Goal: Task Accomplishment & Management: Manage account settings

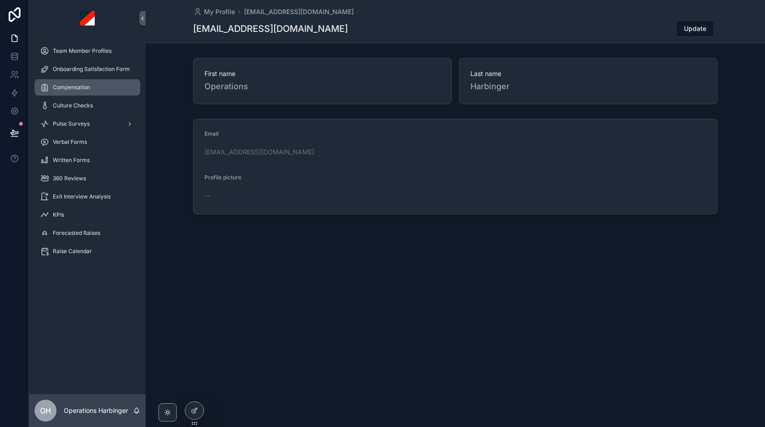
click at [90, 87] on div "Compensation" at bounding box center [87, 87] width 95 height 15
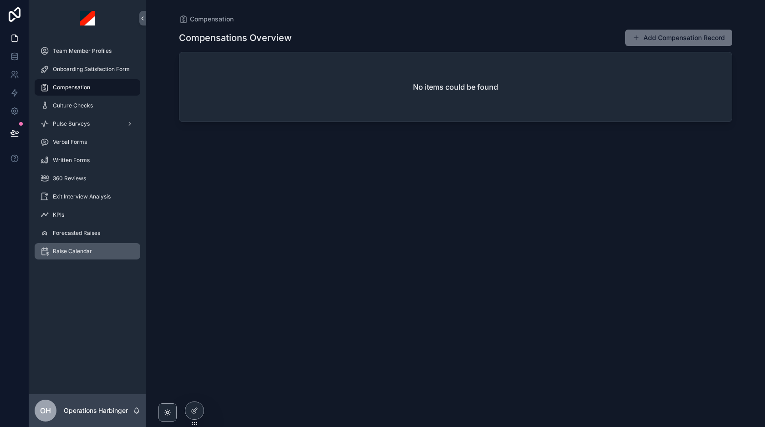
click at [103, 248] on div "Raise Calendar" at bounding box center [87, 251] width 95 height 15
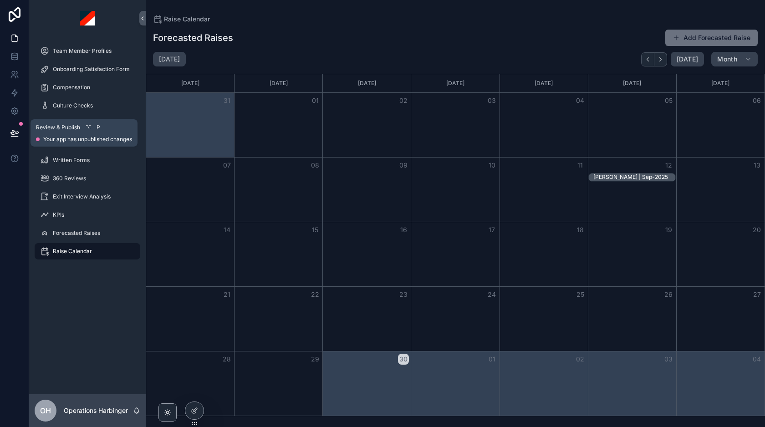
click at [16, 132] on icon at bounding box center [14, 132] width 9 height 9
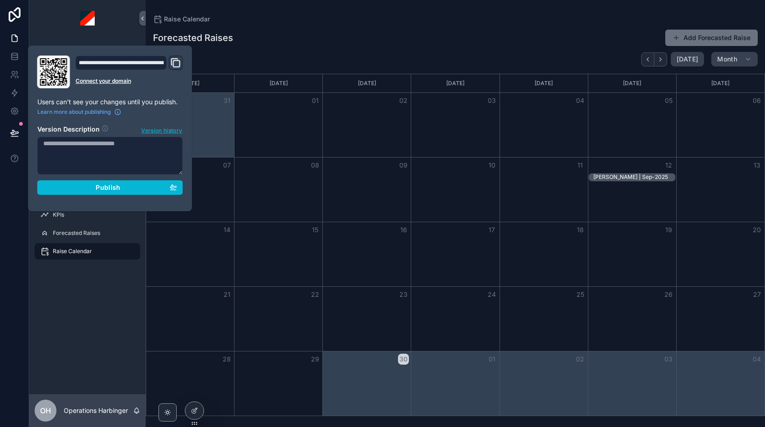
click at [97, 153] on textarea at bounding box center [110, 156] width 146 height 38
type textarea "**********"
click at [86, 188] on div "Publish" at bounding box center [110, 187] width 134 height 8
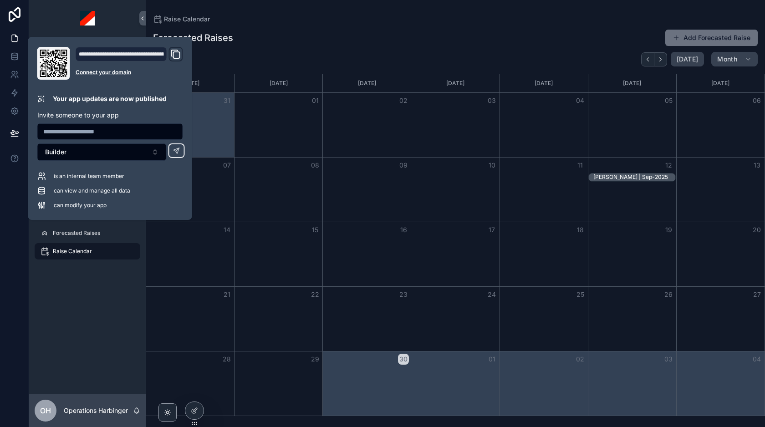
click at [330, 45] on div "Forecasted Raises Add Forecasted Raise" at bounding box center [455, 37] width 605 height 17
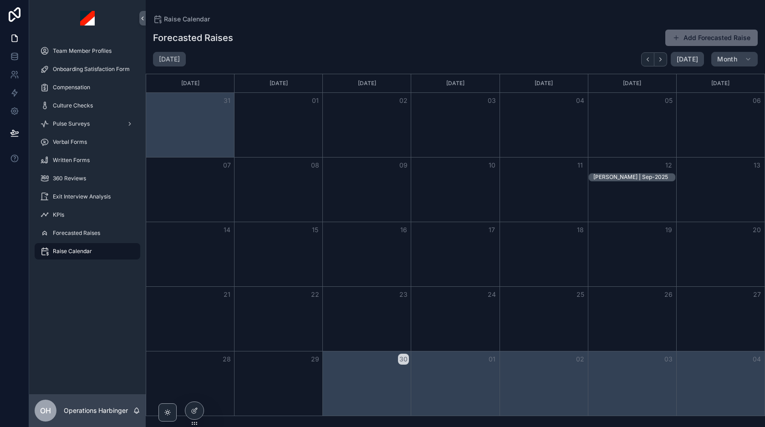
click at [712, 33] on button "Add Forecasted Raise" at bounding box center [711, 38] width 92 height 16
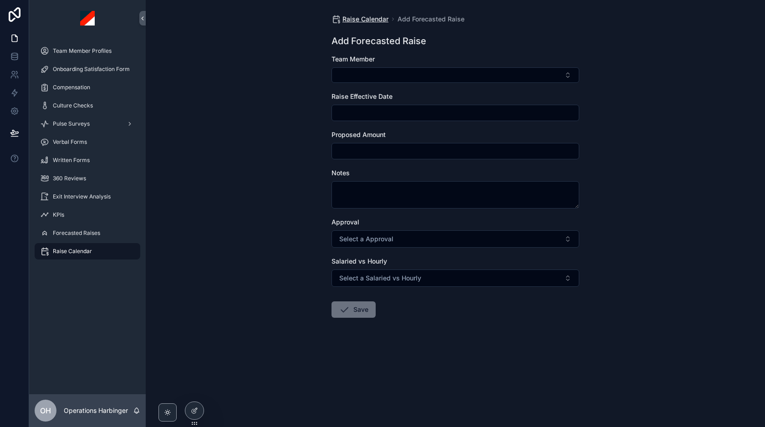
click at [366, 16] on span "Raise Calendar" at bounding box center [365, 19] width 46 height 9
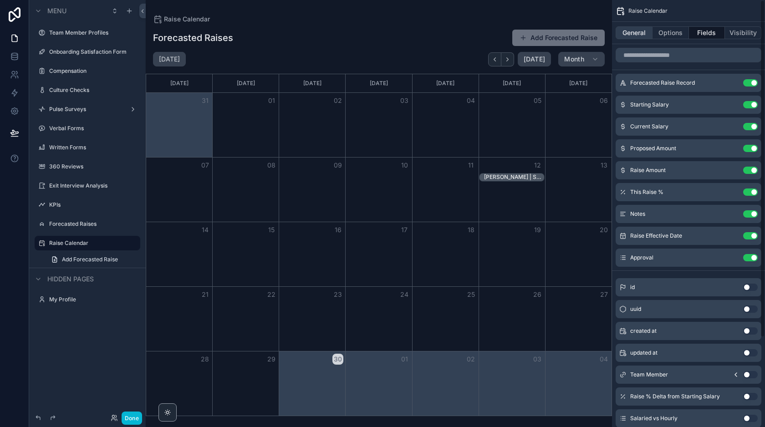
click at [638, 35] on button "General" at bounding box center [634, 32] width 37 height 13
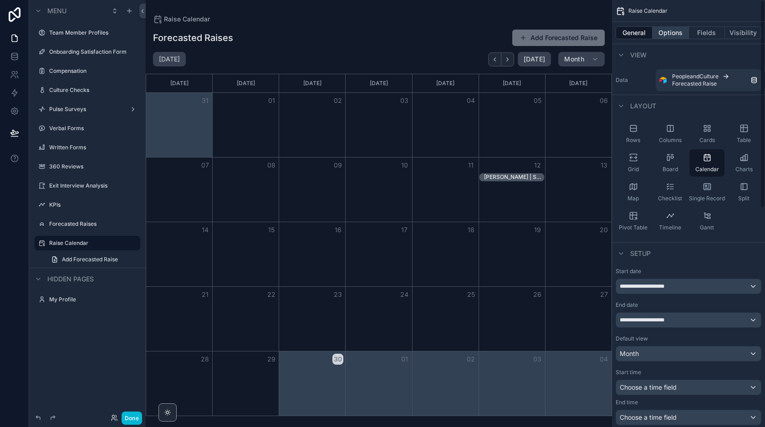
click at [669, 33] on button "Options" at bounding box center [670, 32] width 36 height 13
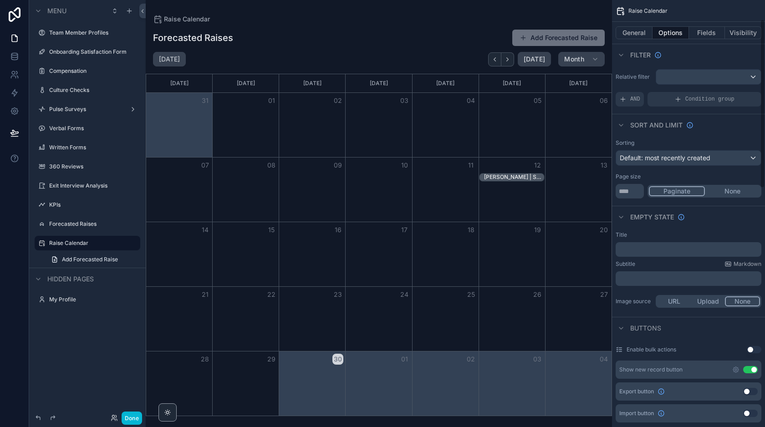
scroll to position [192, 0]
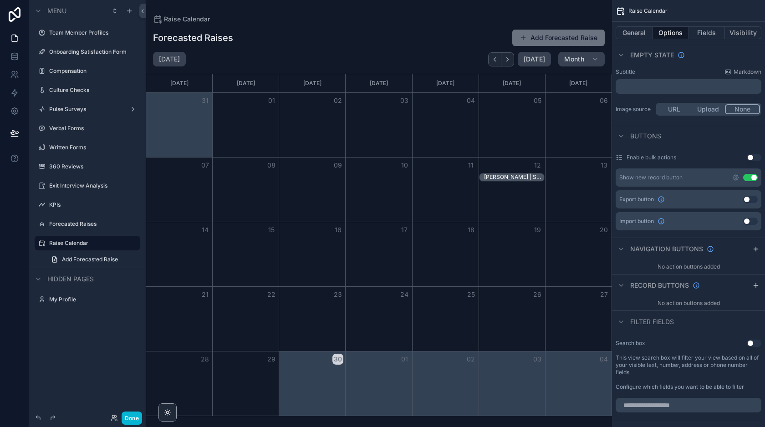
click at [749, 178] on button "Use setting" at bounding box center [750, 177] width 15 height 7
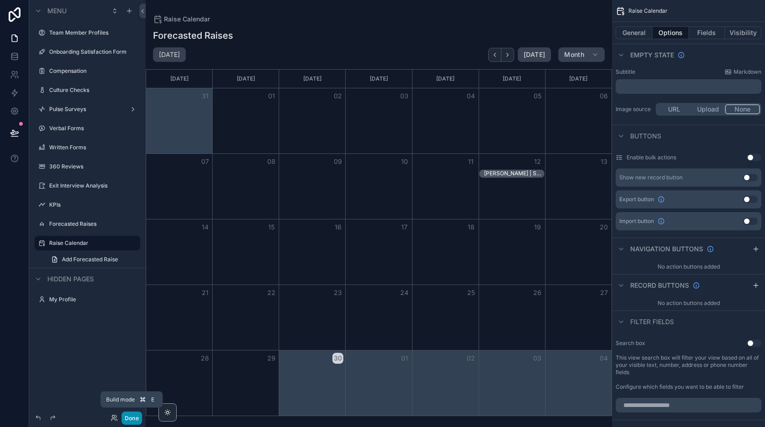
click at [131, 415] on button "Done" at bounding box center [132, 418] width 20 height 13
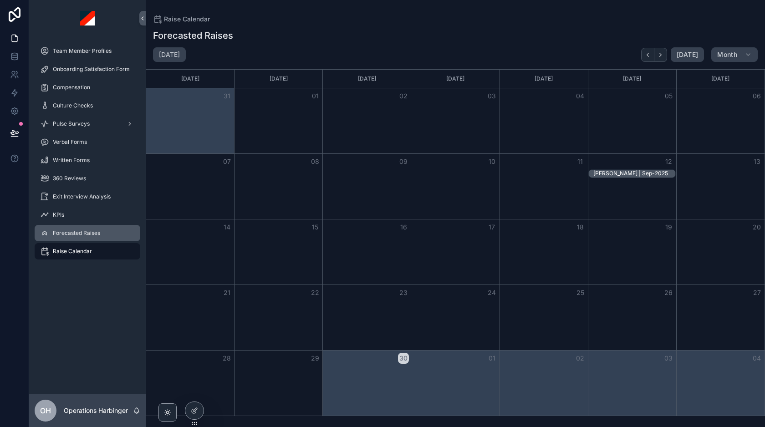
click at [102, 237] on div "Forecasted Raises" at bounding box center [87, 233] width 95 height 15
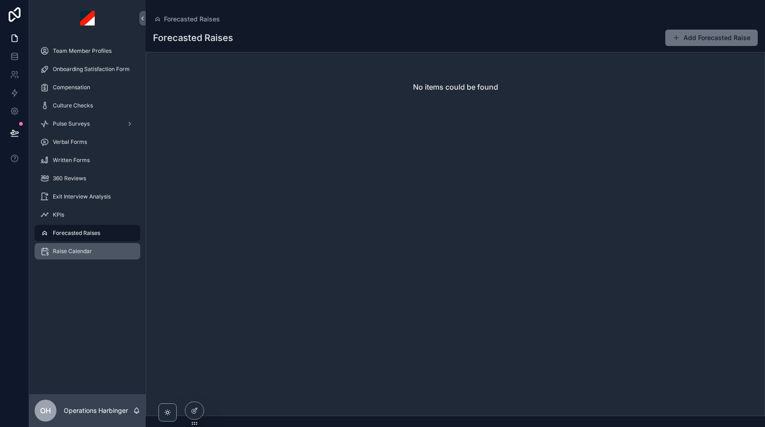
click at [80, 254] on span "Raise Calendar" at bounding box center [72, 251] width 39 height 7
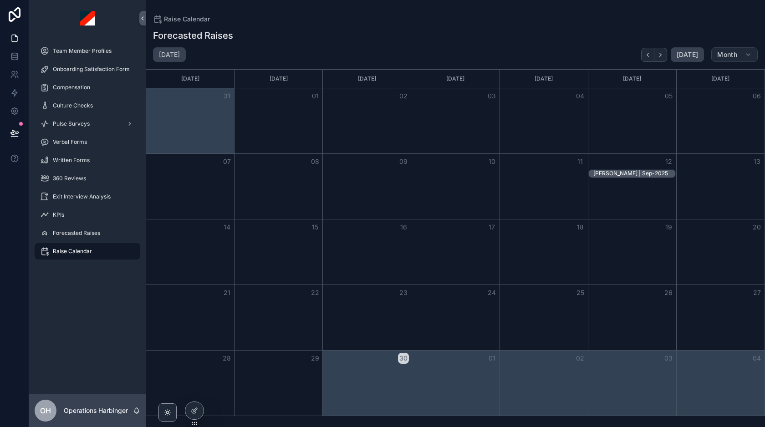
click at [729, 50] on button "Month" at bounding box center [734, 54] width 46 height 15
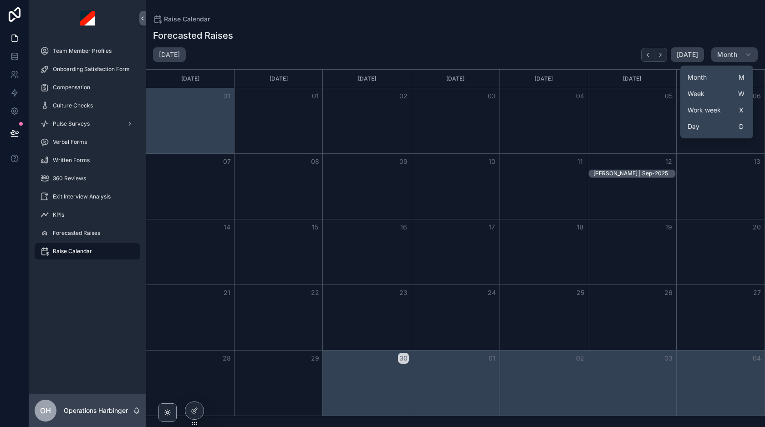
click at [591, 45] on div "Forecasted Raises September 2025 Today Month Sunday Monday Tuesday Wednesday Th…" at bounding box center [455, 220] width 619 height 392
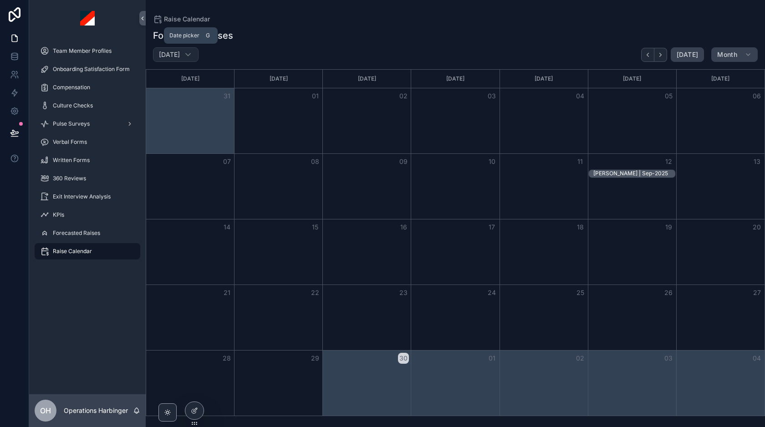
click at [180, 52] on h2 "[DATE]" at bounding box center [169, 54] width 21 height 9
select select "****"
select select "*"
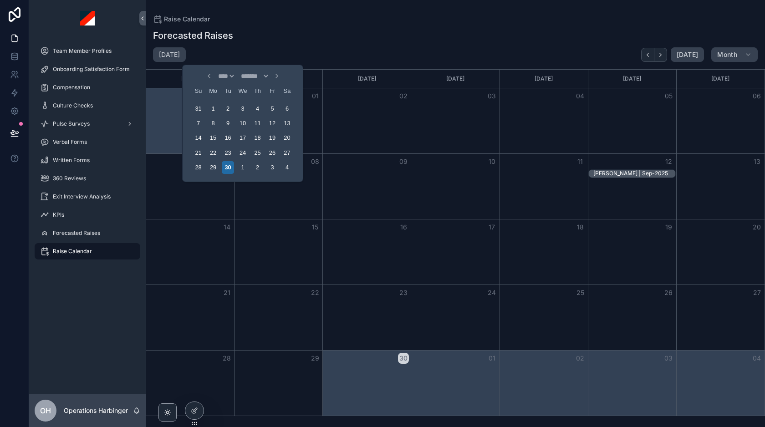
click at [270, 35] on div "Forecasted Raises" at bounding box center [455, 35] width 605 height 13
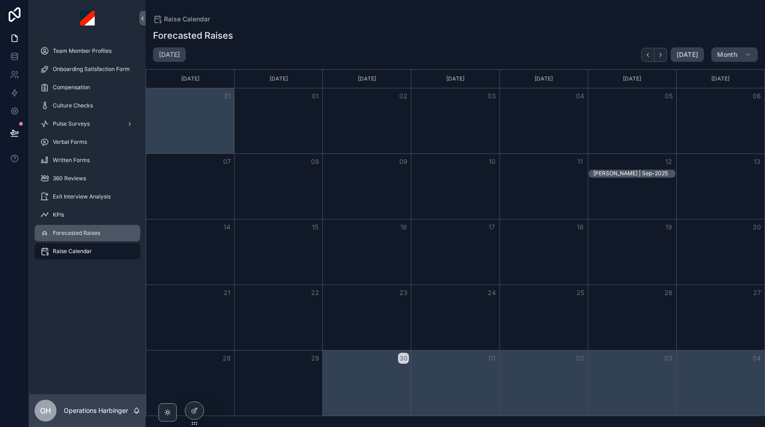
click at [78, 230] on span "Forecasted Raises" at bounding box center [76, 232] width 47 height 7
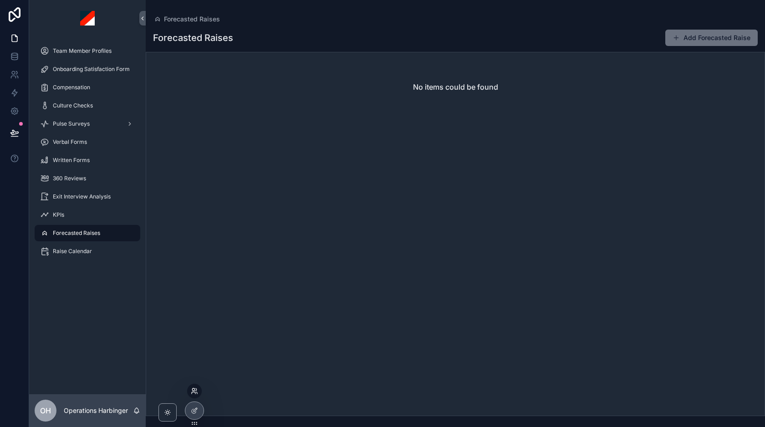
click at [196, 394] on icon at bounding box center [194, 390] width 7 height 7
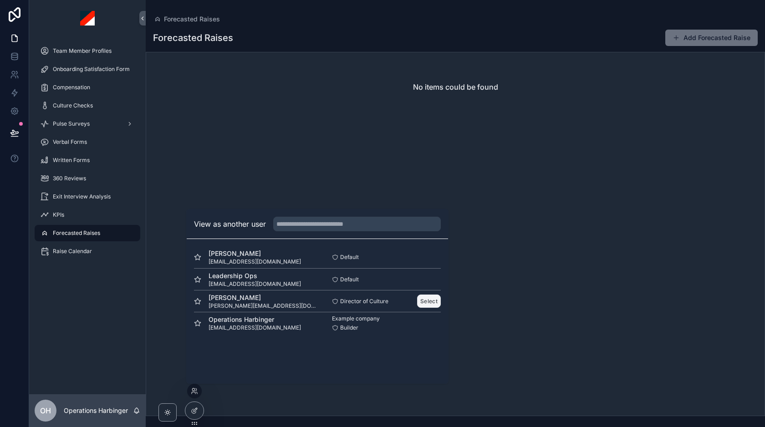
click at [429, 299] on button "Select" at bounding box center [429, 301] width 24 height 13
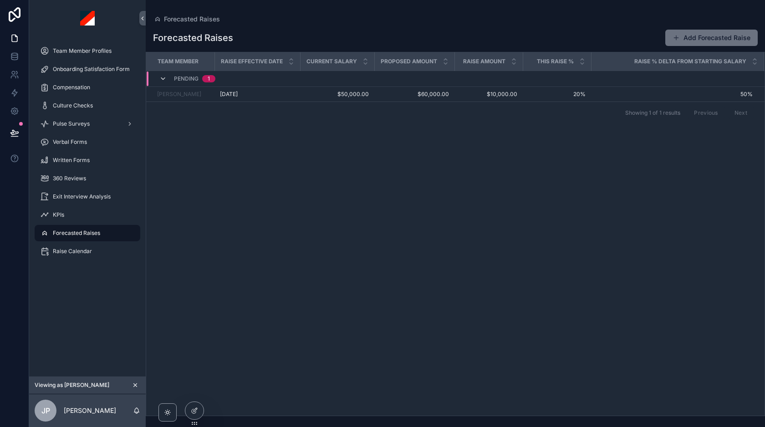
click at [164, 82] on icon "scrollable content" at bounding box center [162, 78] width 7 height 7
click at [156, 75] on div "PENDING 1" at bounding box center [187, 74] width 78 height 7
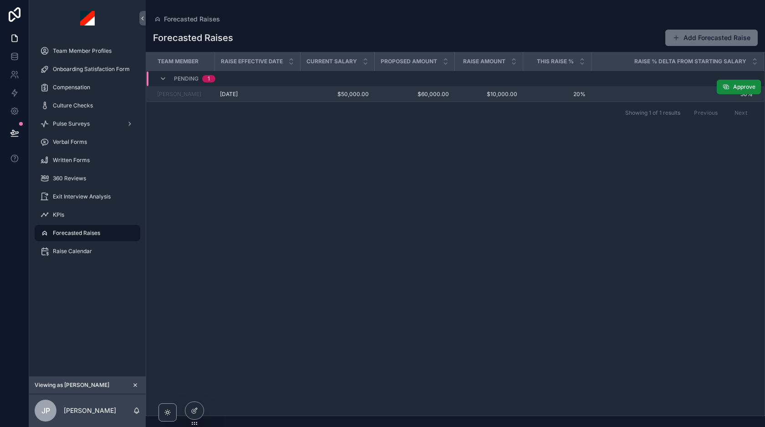
click at [659, 89] on td "50% 50%" at bounding box center [677, 94] width 173 height 15
click at [632, 88] on td "50% 50%" at bounding box center [677, 94] width 173 height 15
click at [292, 92] on div "9/12/2025 9/12/2025" at bounding box center [257, 94] width 75 height 7
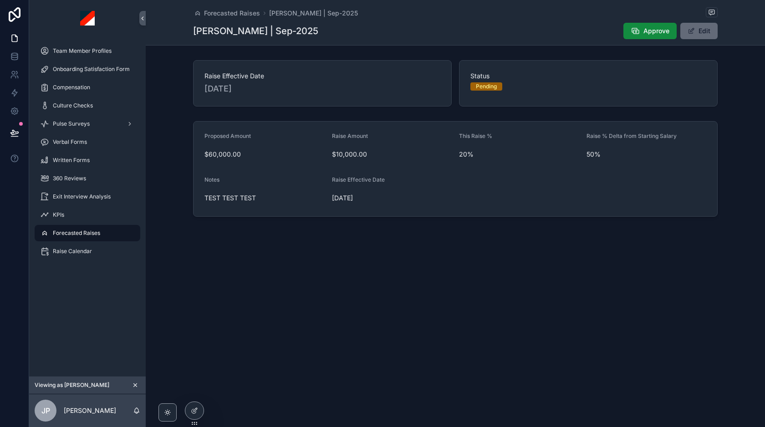
click at [703, 30] on button "Edit" at bounding box center [698, 31] width 37 height 16
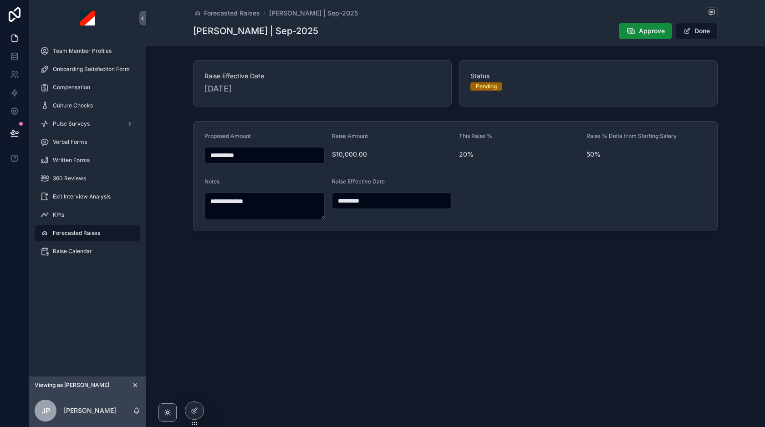
click at [277, 151] on input "**********" at bounding box center [264, 155] width 119 height 13
click at [275, 155] on input "**********" at bounding box center [264, 155] width 119 height 13
type input "*****"
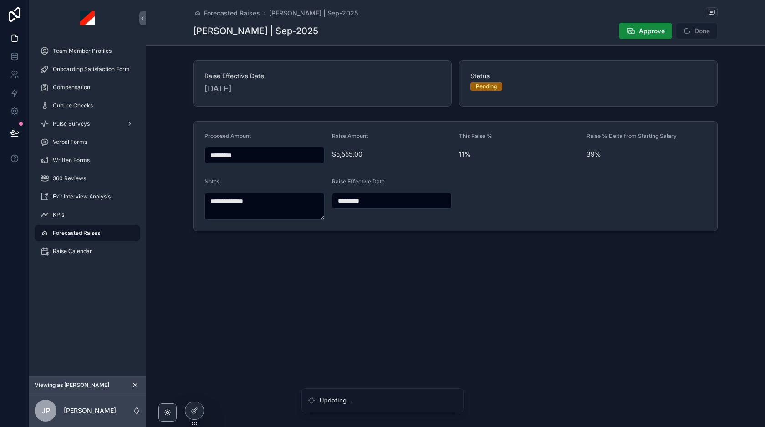
type input "**********"
click at [498, 275] on div "**********" at bounding box center [455, 146] width 619 height 293
click at [692, 34] on button "Done" at bounding box center [697, 31] width 42 height 16
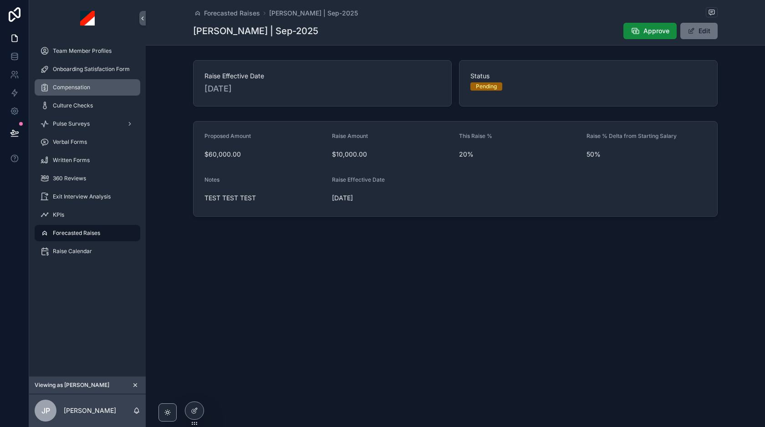
click at [77, 88] on span "Compensation" at bounding box center [71, 87] width 37 height 7
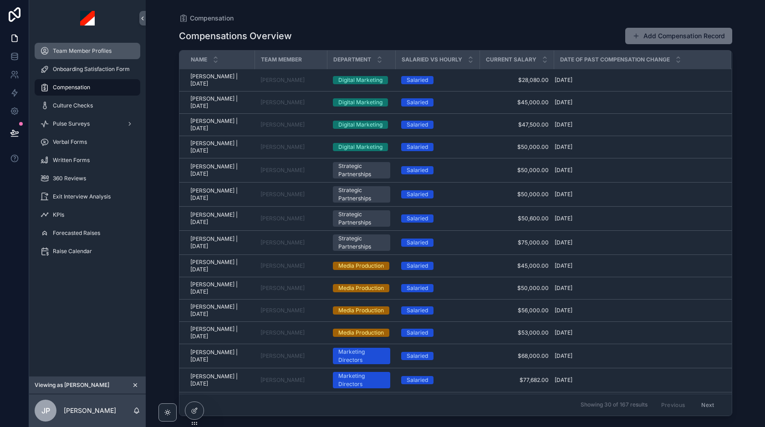
click at [96, 53] on span "Team Member Profiles" at bounding box center [82, 50] width 59 height 7
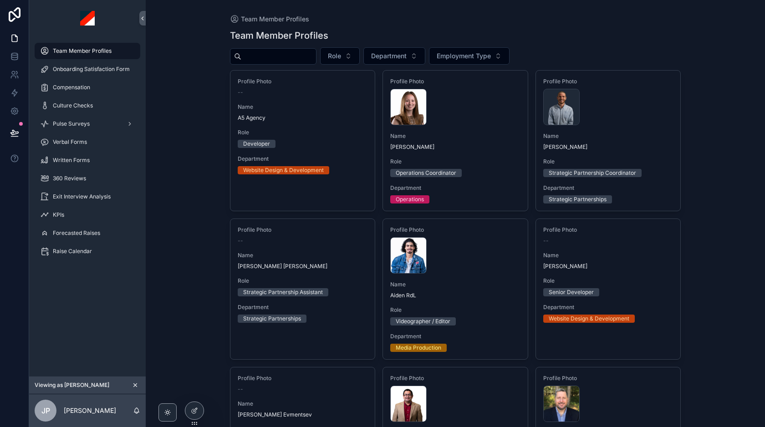
click at [294, 57] on input "scrollable content" at bounding box center [278, 56] width 75 height 13
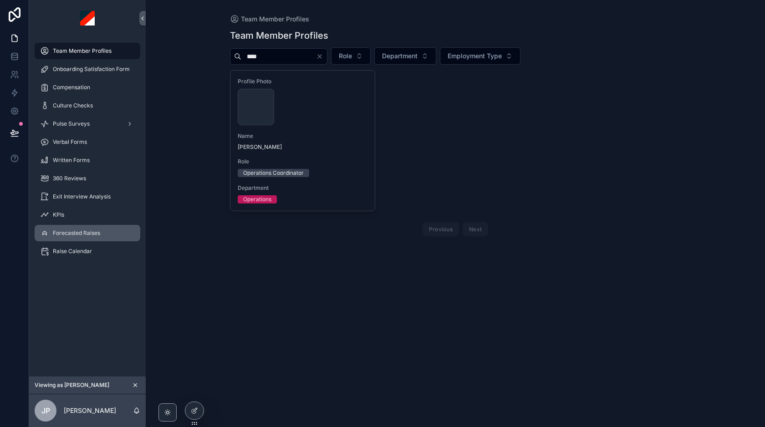
type input "****"
click at [72, 228] on div "Forecasted Raises" at bounding box center [87, 233] width 95 height 15
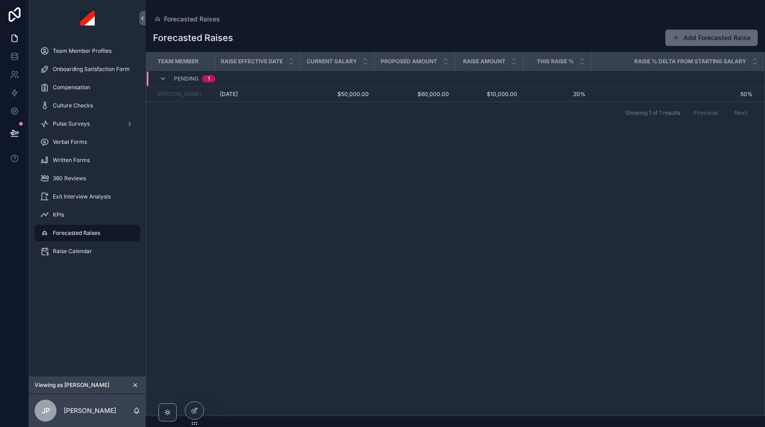
click at [703, 36] on button "Add Forecasted Raise" at bounding box center [711, 38] width 92 height 16
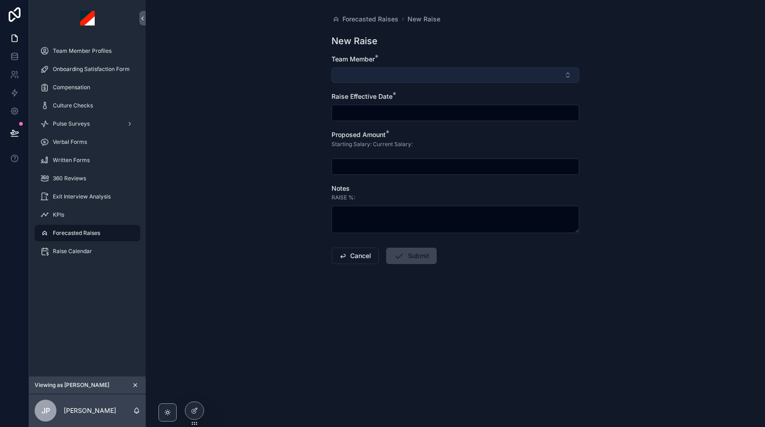
click at [401, 76] on button "Select Button" at bounding box center [455, 74] width 248 height 15
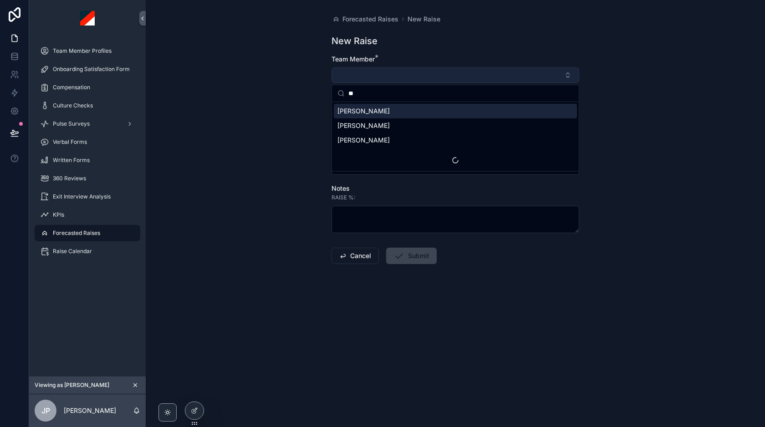
type input "*"
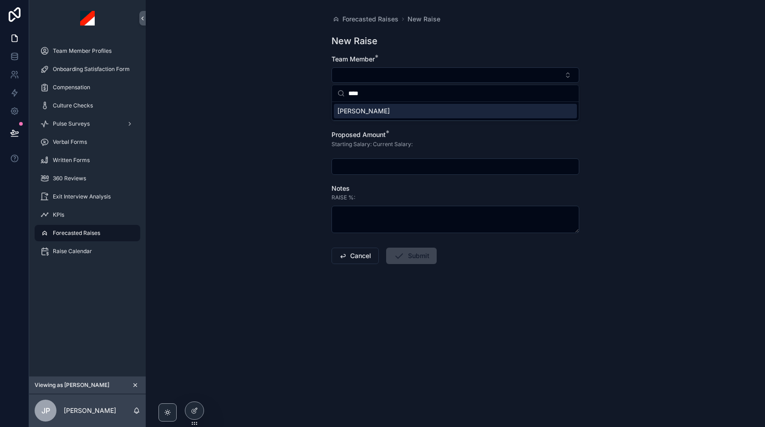
type input "****"
click at [358, 111] on span "[PERSON_NAME]" at bounding box center [363, 111] width 52 height 9
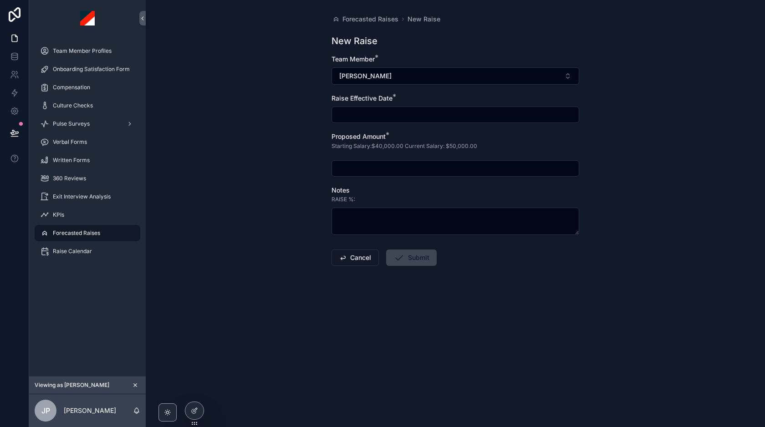
click at [378, 114] on input "scrollable content" at bounding box center [455, 114] width 247 height 13
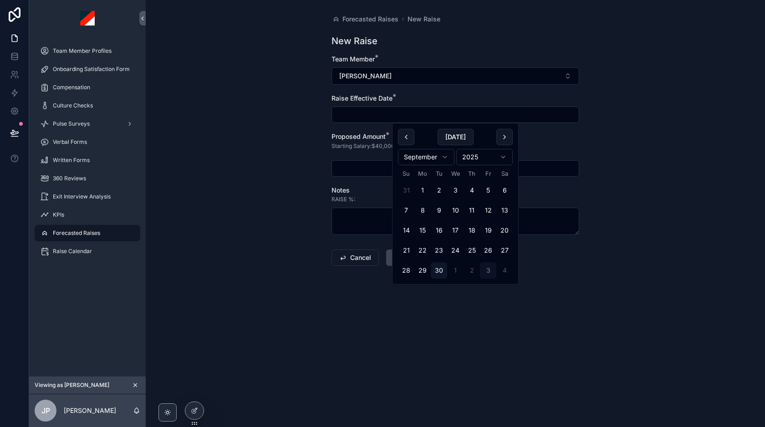
click at [493, 269] on button "3" at bounding box center [488, 270] width 16 height 16
type input "*********"
click at [361, 160] on div "scrollable content" at bounding box center [455, 168] width 248 height 16
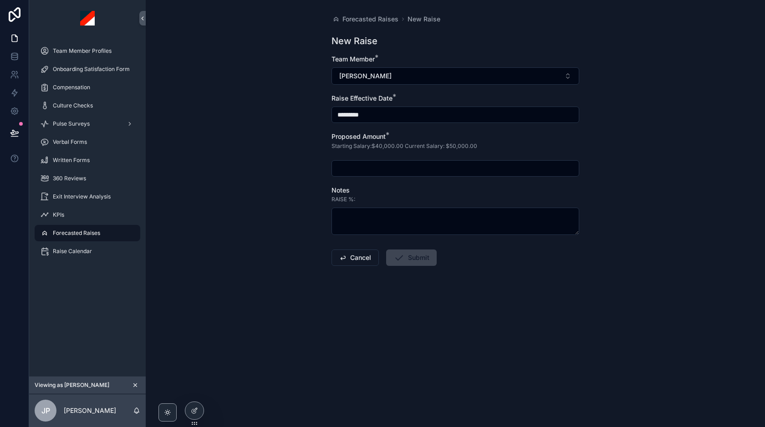
click at [362, 167] on input "scrollable content" at bounding box center [455, 168] width 247 height 13
type input "**********"
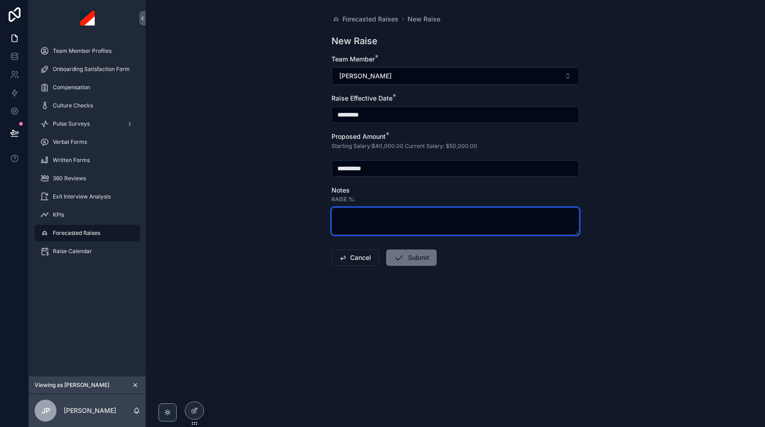
click at [366, 222] on textarea "scrollable content" at bounding box center [455, 221] width 248 height 27
type textarea "**********"
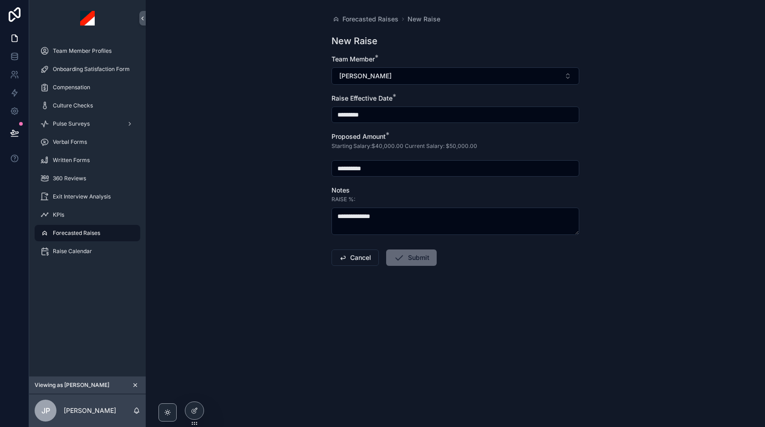
click at [405, 259] on button "Submit" at bounding box center [411, 258] width 51 height 16
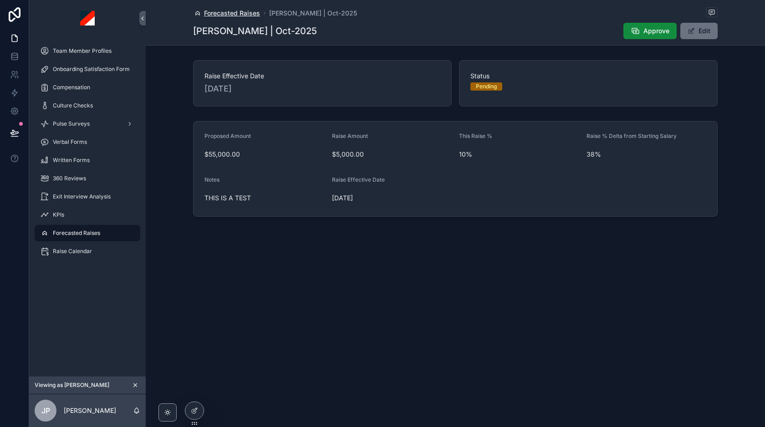
click at [234, 13] on span "Forecasted Raises" at bounding box center [232, 13] width 56 height 9
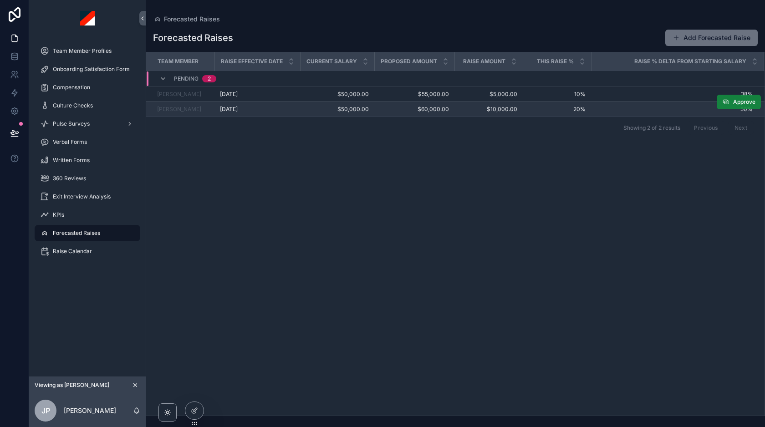
click at [736, 105] on span "Approve" at bounding box center [744, 101] width 22 height 7
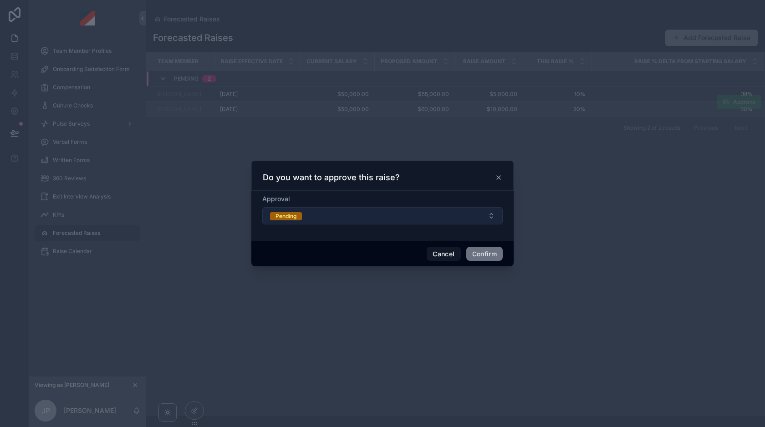
click at [403, 217] on button "Pending" at bounding box center [382, 215] width 240 height 17
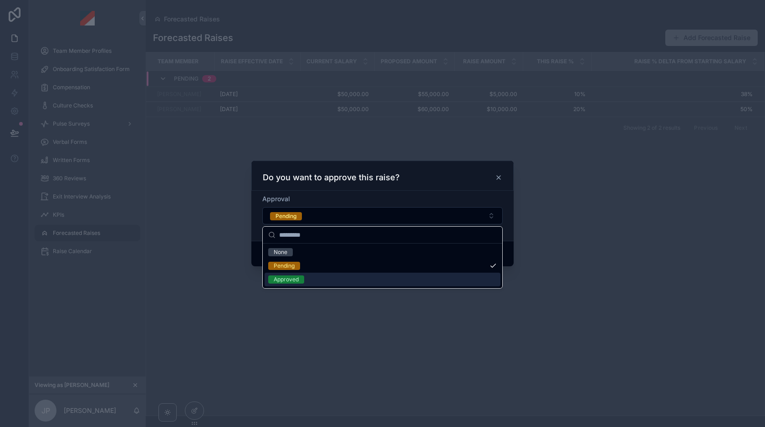
click at [302, 278] on span "Approved" at bounding box center [286, 279] width 36 height 8
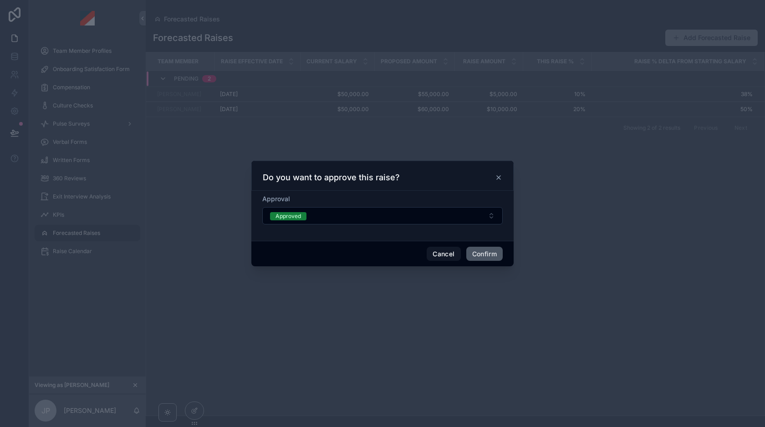
click at [489, 251] on button "Confirm" at bounding box center [484, 254] width 36 height 15
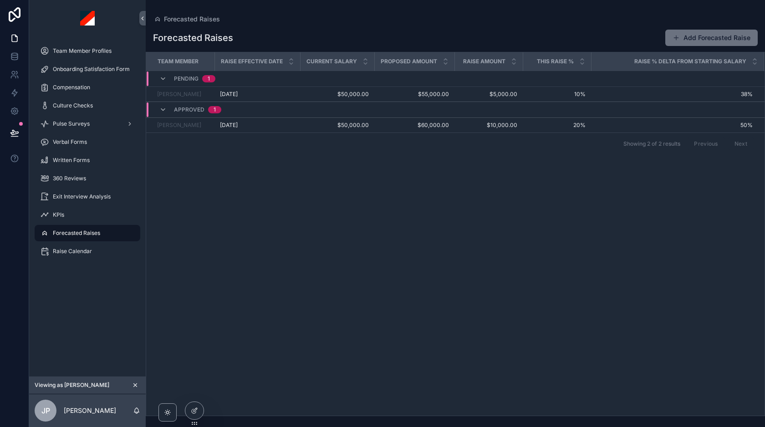
click at [168, 108] on div "APPROVED 1" at bounding box center [190, 109] width 62 height 15
click at [167, 107] on div "APPROVED 1" at bounding box center [190, 105] width 62 height 7
click at [156, 112] on div "APPROVED 1" at bounding box center [190, 109] width 84 height 15
click at [19, 92] on link at bounding box center [14, 93] width 29 height 18
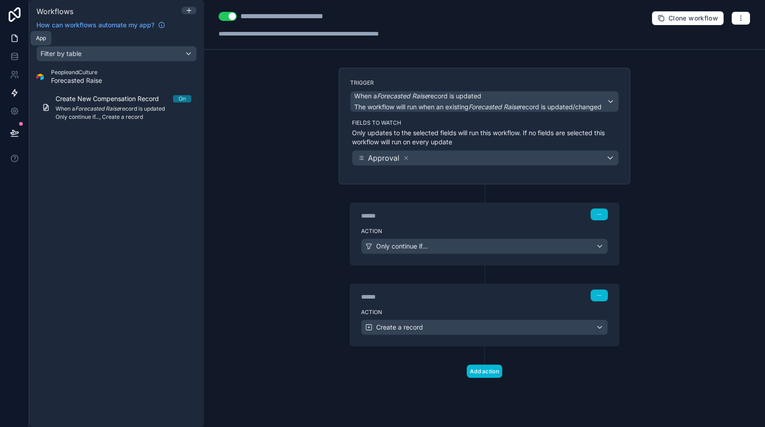
click at [15, 41] on icon at bounding box center [14, 38] width 9 height 9
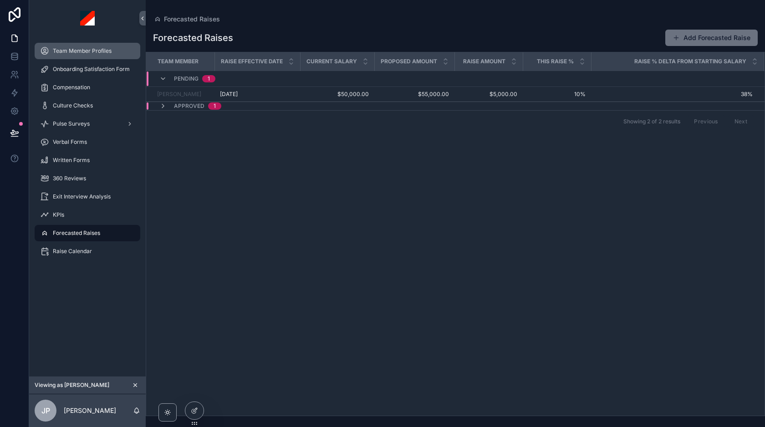
click at [87, 52] on span "Team Member Profiles" at bounding box center [82, 50] width 59 height 7
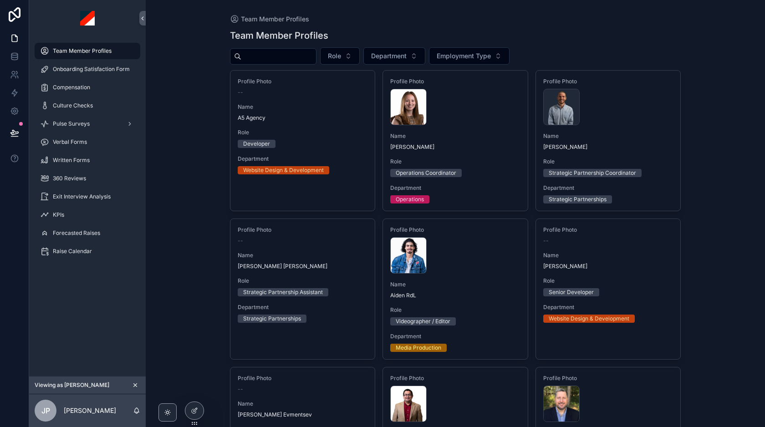
click at [310, 56] on input "scrollable content" at bounding box center [278, 56] width 75 height 13
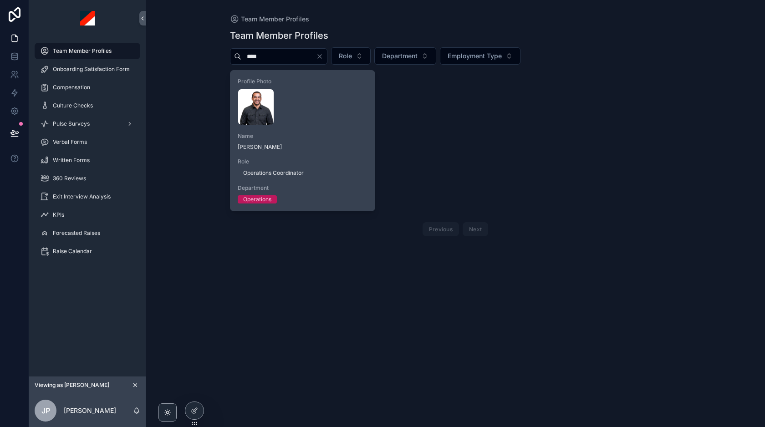
type input "****"
click at [323, 125] on div "Profile Photo [PERSON_NAME] .webp Name [PERSON_NAME] Role Operations Coordinato…" at bounding box center [302, 141] width 145 height 140
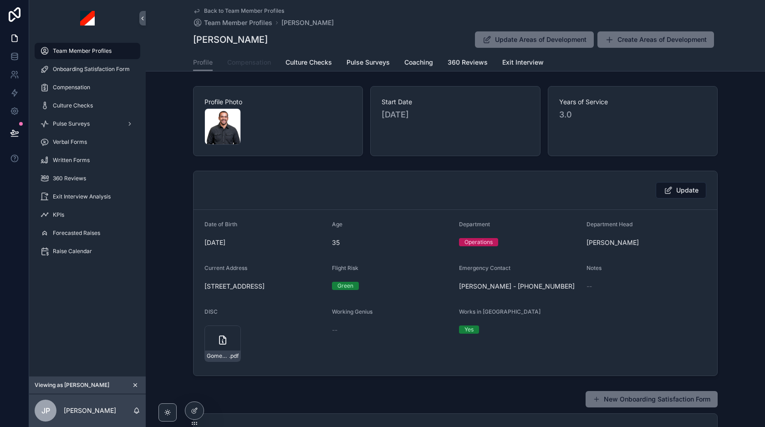
click at [245, 68] on link "Compensation" at bounding box center [249, 63] width 44 height 18
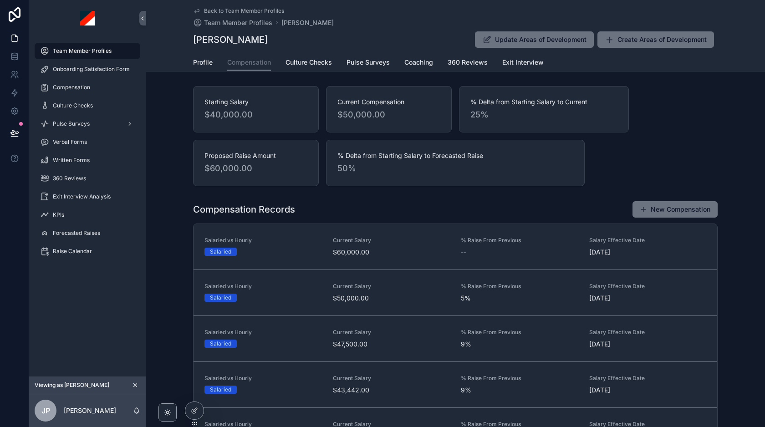
click at [364, 112] on span "$50,000.00" at bounding box center [388, 114] width 103 height 13
click at [353, 108] on span "$50,000.00" at bounding box center [388, 114] width 103 height 13
click at [351, 126] on div "Current Compensation $50,000.00" at bounding box center [389, 109] width 126 height 46
click at [350, 123] on div "Current Compensation $50,000.00" at bounding box center [389, 109] width 126 height 46
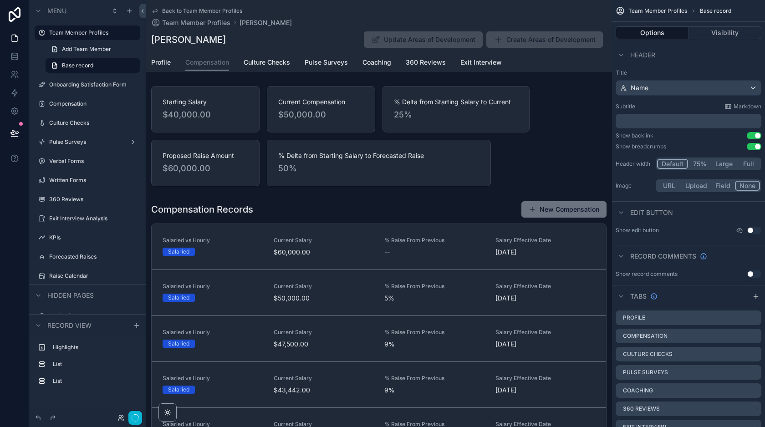
click at [350, 123] on div "scrollable content" at bounding box center [379, 135] width 466 height 107
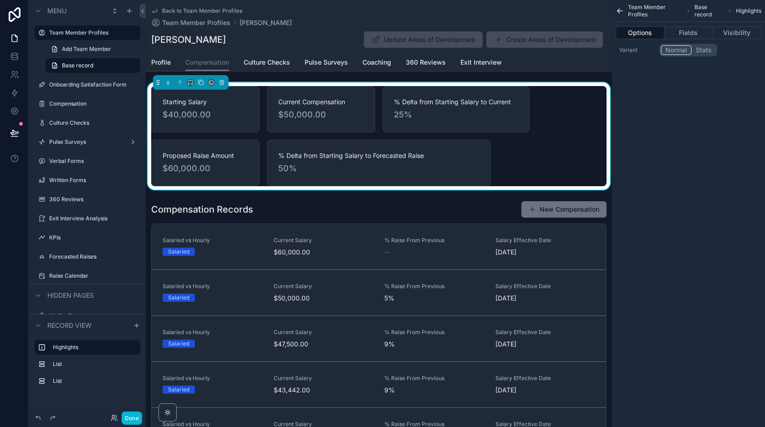
click at [346, 102] on span "Current Compensation" at bounding box center [321, 101] width 86 height 9
click at [691, 31] on button "Fields" at bounding box center [688, 32] width 48 height 13
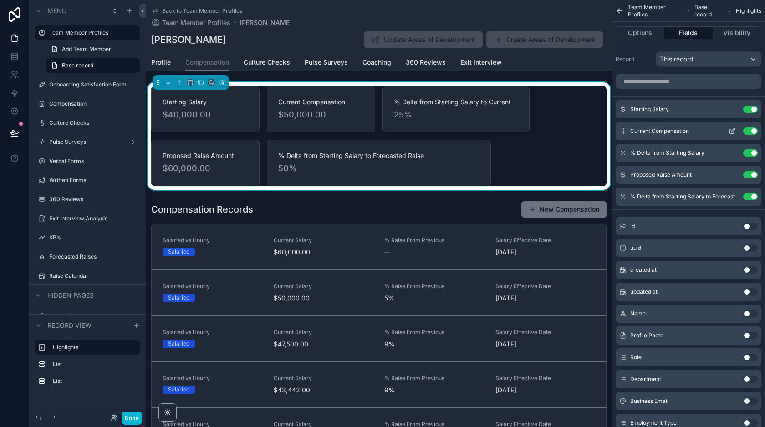
click at [732, 129] on icon "scrollable content" at bounding box center [732, 130] width 7 height 7
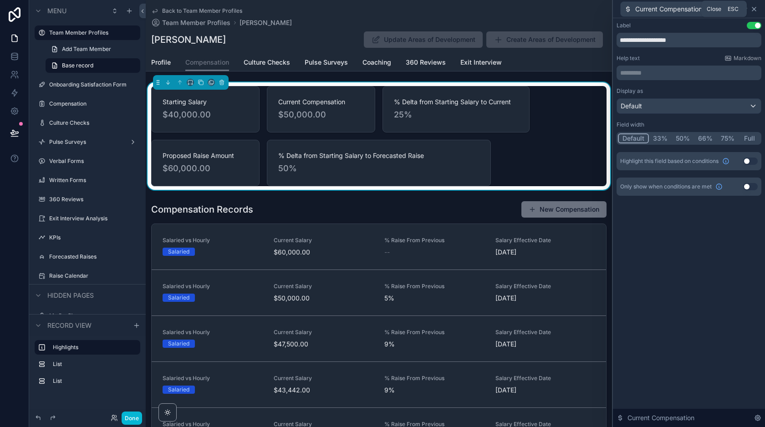
click at [756, 9] on icon at bounding box center [753, 8] width 7 height 7
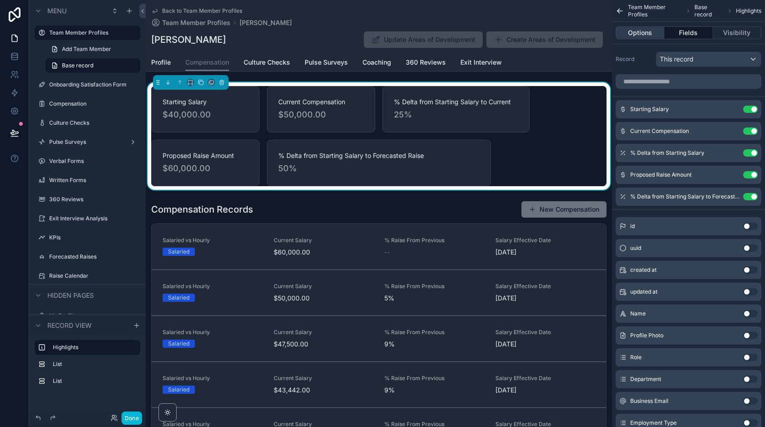
click at [647, 26] on button "Options" at bounding box center [640, 32] width 49 height 13
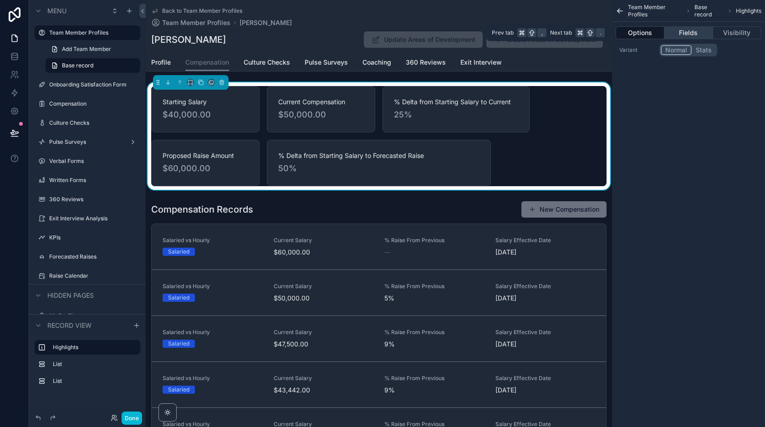
click at [683, 31] on button "Fields" at bounding box center [688, 32] width 48 height 13
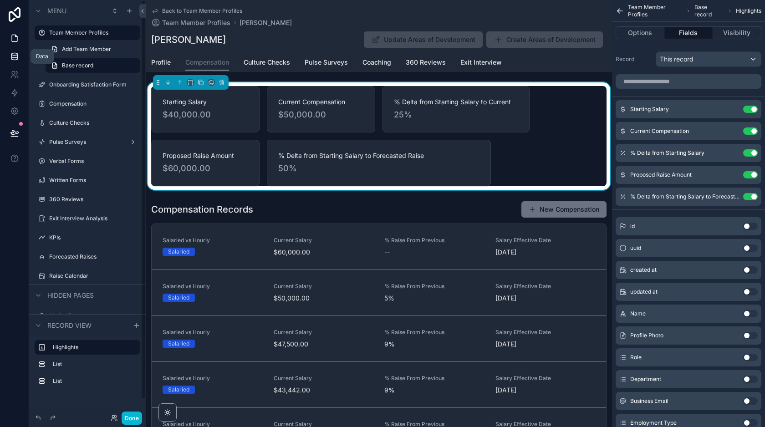
click at [15, 59] on icon at bounding box center [14, 56] width 9 height 9
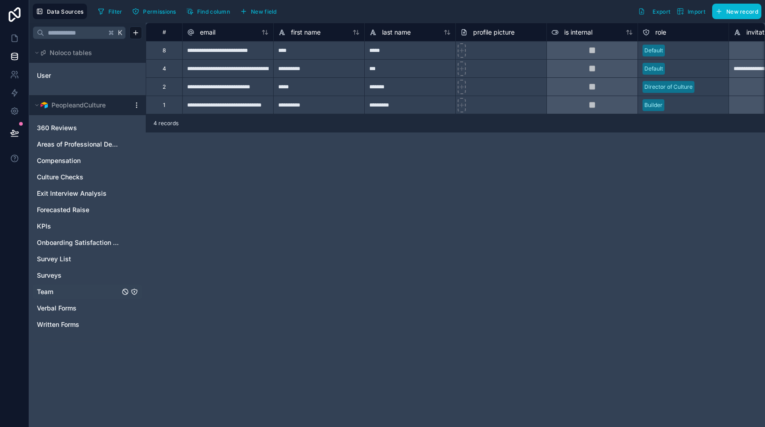
click at [56, 293] on link "Team" at bounding box center [78, 291] width 83 height 9
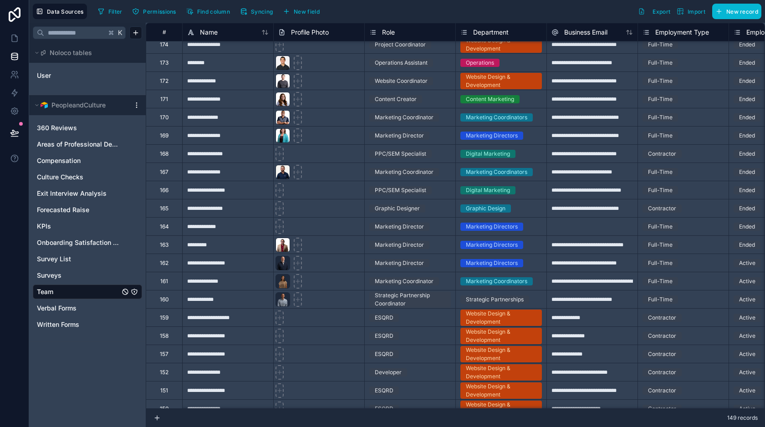
scroll to position [451, 0]
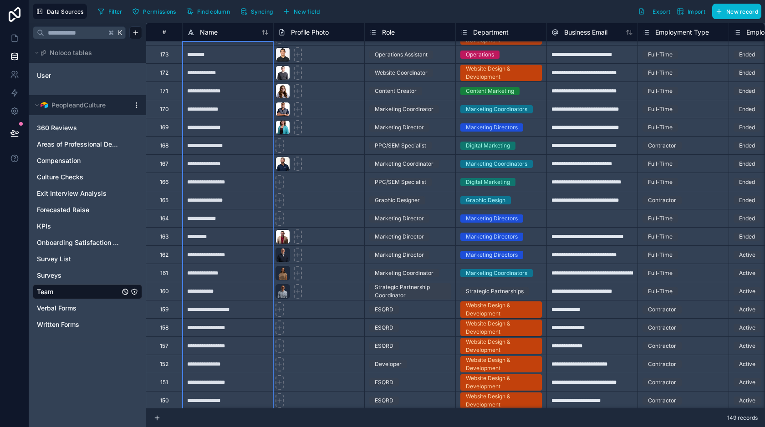
click at [269, 34] on div "Name" at bounding box center [228, 32] width 91 height 11
click at [266, 34] on icon at bounding box center [266, 32] width 2 height 4
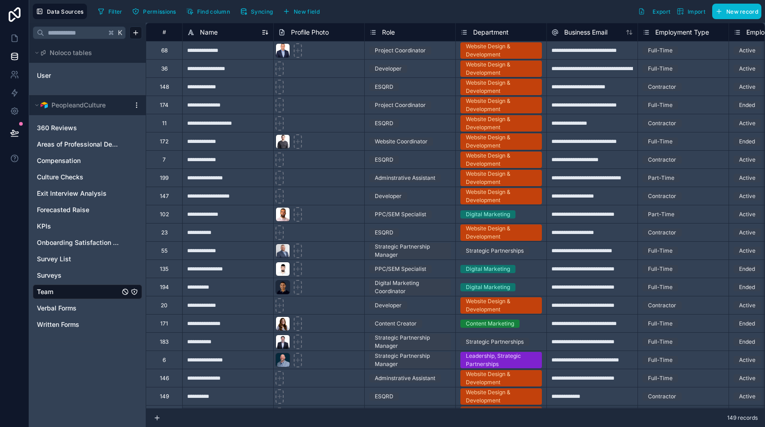
click at [266, 32] on icon at bounding box center [264, 32] width 7 height 7
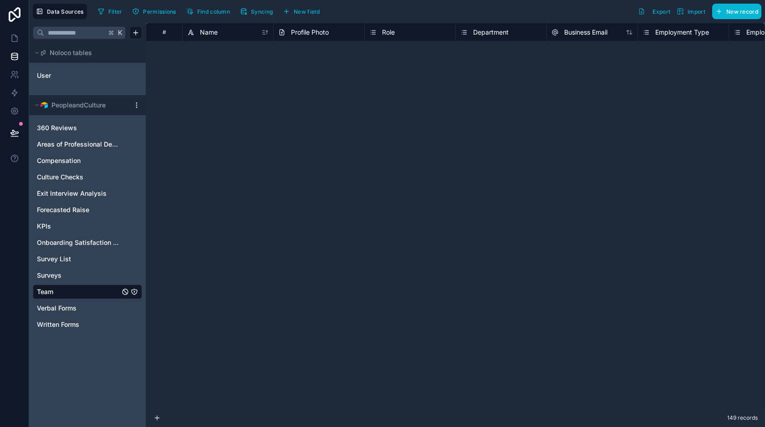
scroll to position [543, 0]
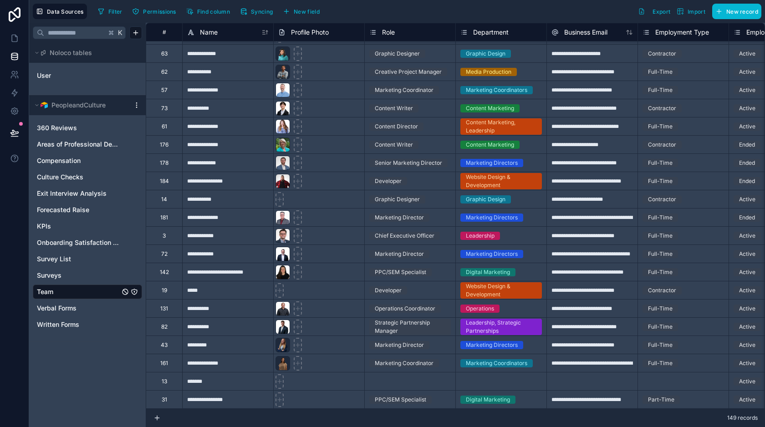
click at [168, 306] on div "131" at bounding box center [164, 308] width 36 height 18
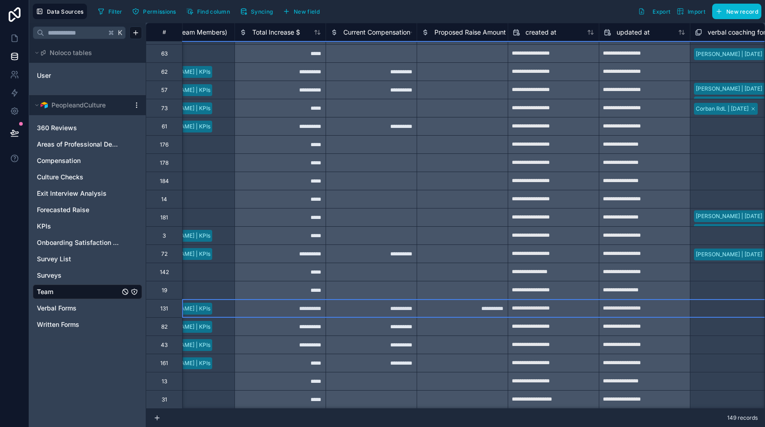
scroll to position [543, 3180]
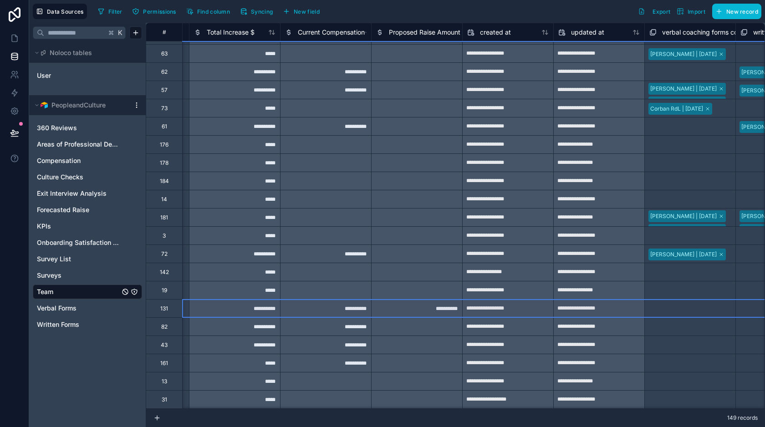
click at [343, 309] on div "**********" at bounding box center [325, 308] width 91 height 18
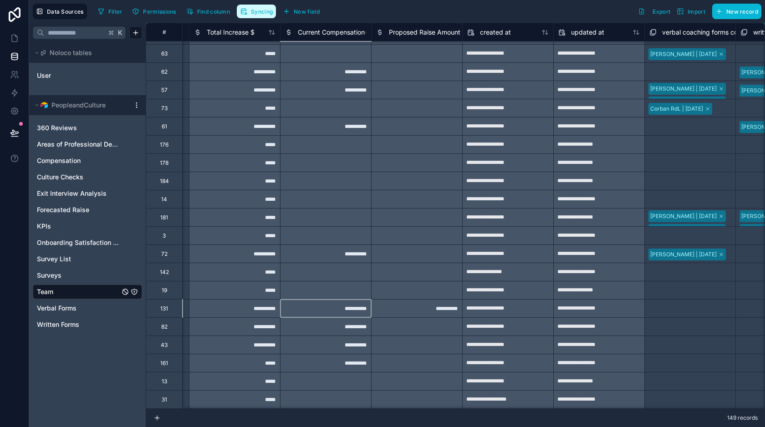
click at [251, 5] on button "Syncing" at bounding box center [256, 12] width 39 height 14
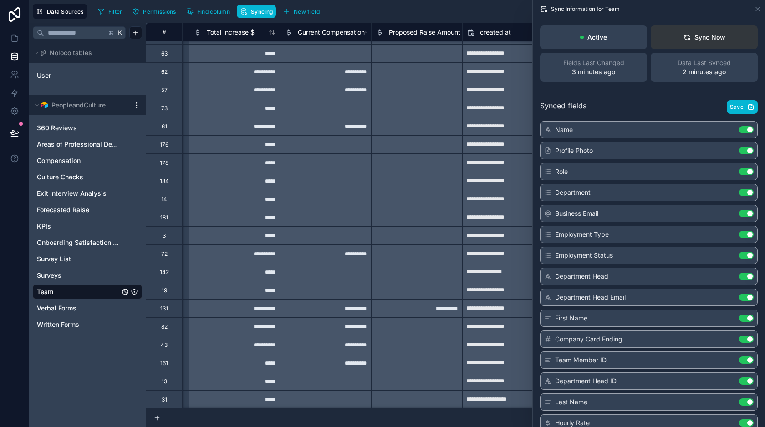
click at [689, 41] on div "Sync Now" at bounding box center [704, 37] width 42 height 9
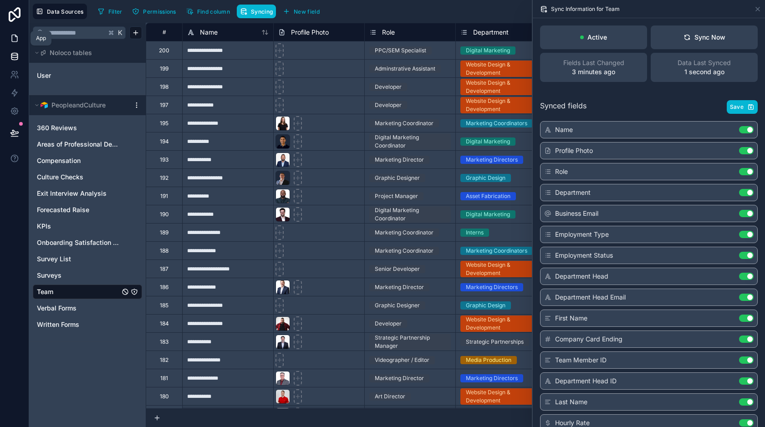
click at [15, 36] on icon at bounding box center [16, 36] width 2 height 2
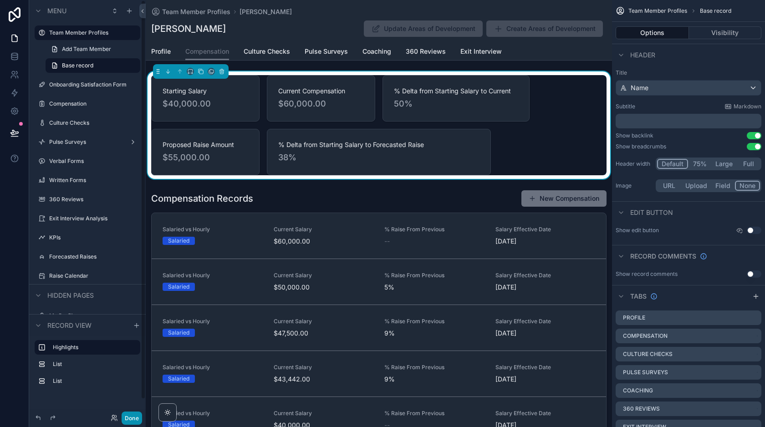
click at [132, 412] on button "Done" at bounding box center [132, 418] width 20 height 13
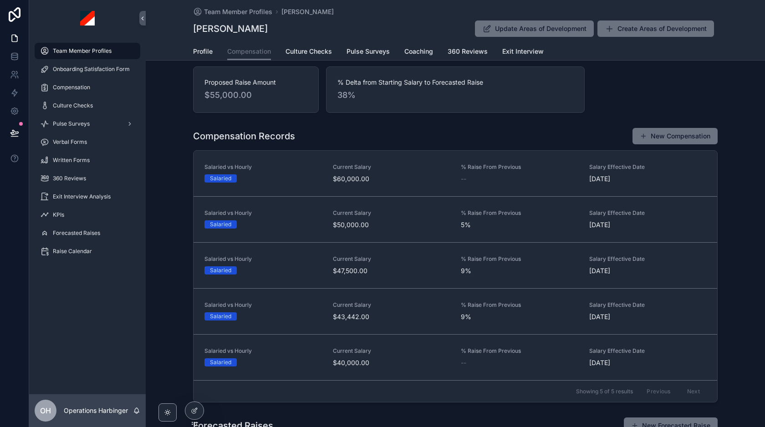
scroll to position [251, 0]
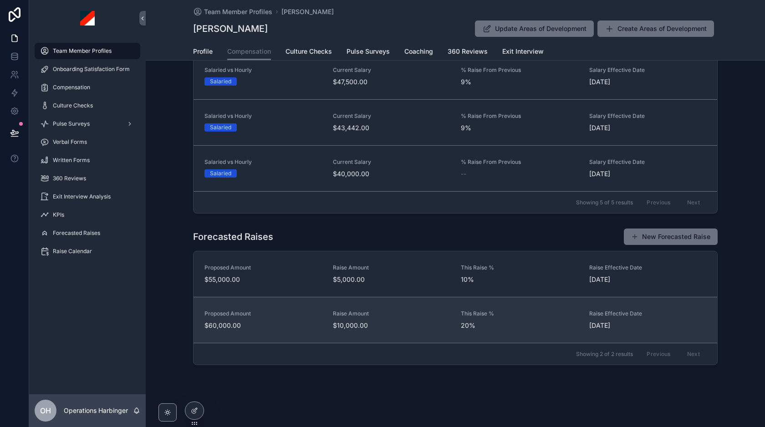
click at [405, 310] on span "Raise Amount" at bounding box center [391, 313] width 117 height 7
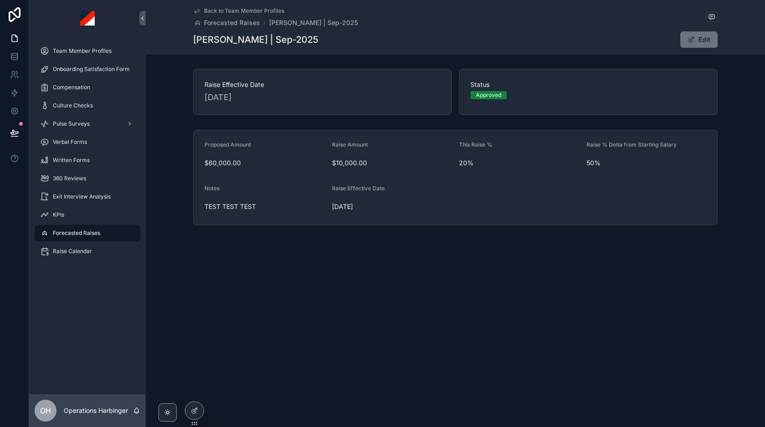
click at [242, 10] on span "Back to Team Member Profiles" at bounding box center [244, 10] width 80 height 7
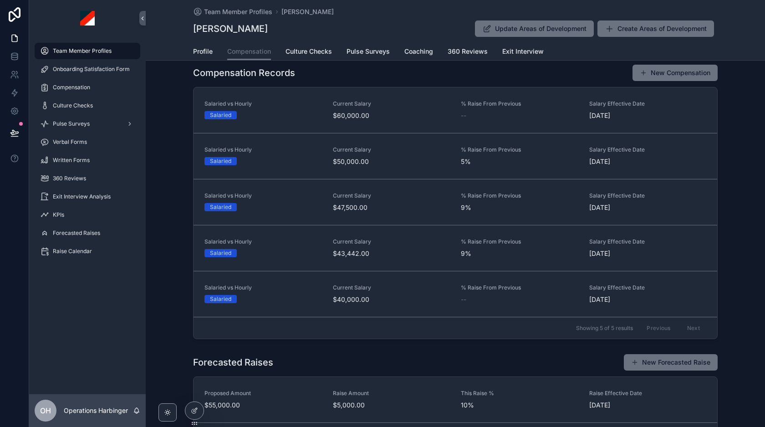
scroll to position [251, 0]
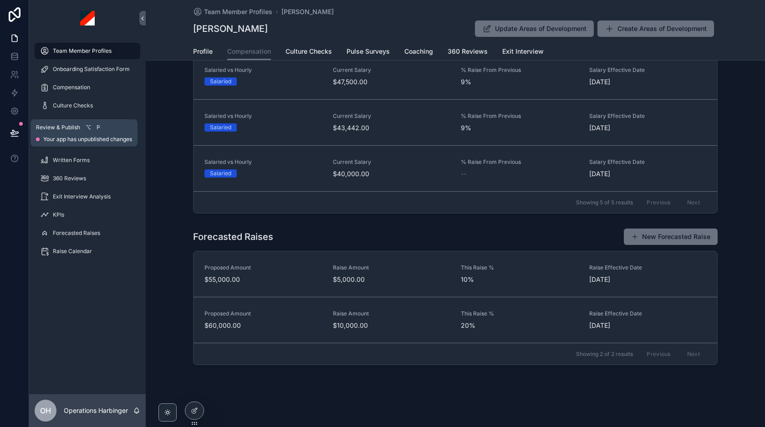
click at [15, 137] on icon at bounding box center [14, 137] width 7 height 0
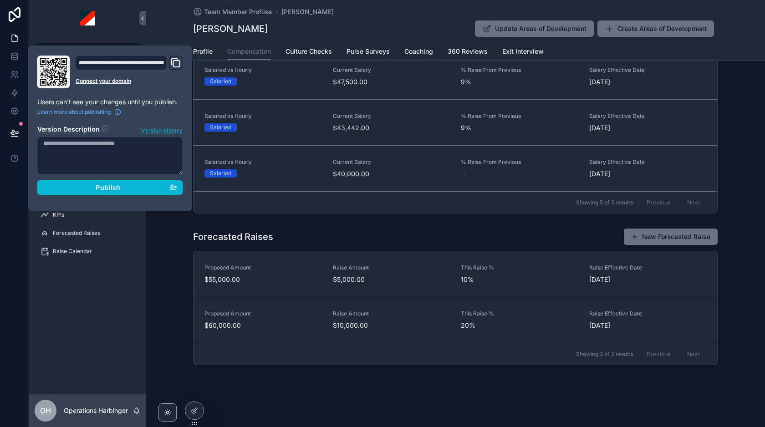
click at [97, 157] on textarea at bounding box center [110, 156] width 146 height 38
type textarea "*"
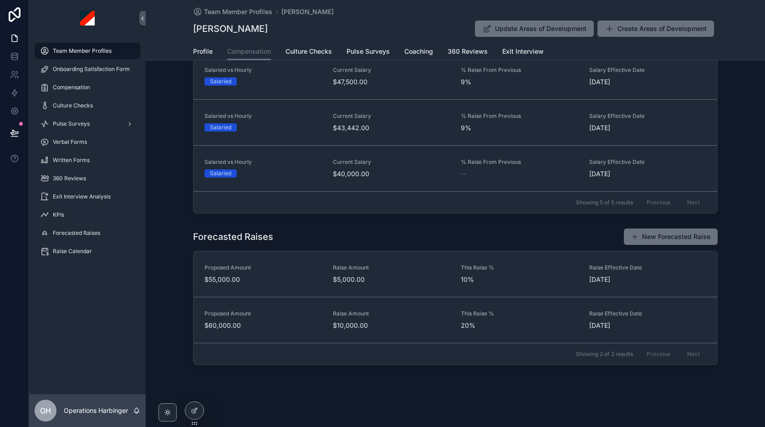
click at [93, 326] on div "Team Member Profiles Onboarding Satisfaction Form Compensation Culture Checks P…" at bounding box center [87, 215] width 117 height 358
click at [95, 253] on div "Raise Calendar" at bounding box center [87, 251] width 95 height 15
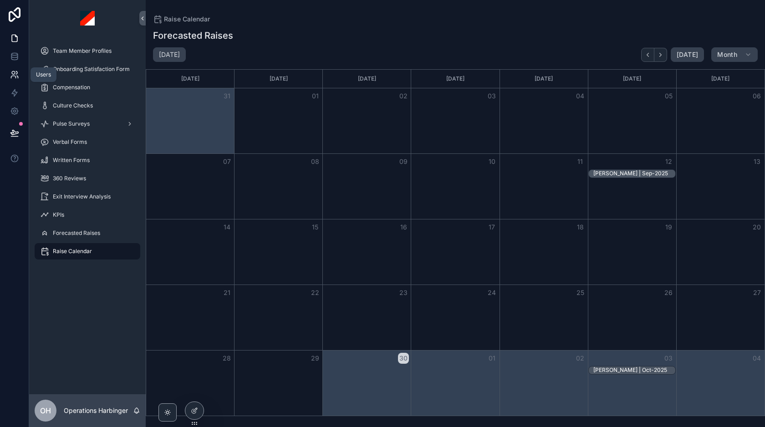
click at [15, 78] on icon at bounding box center [14, 74] width 9 height 9
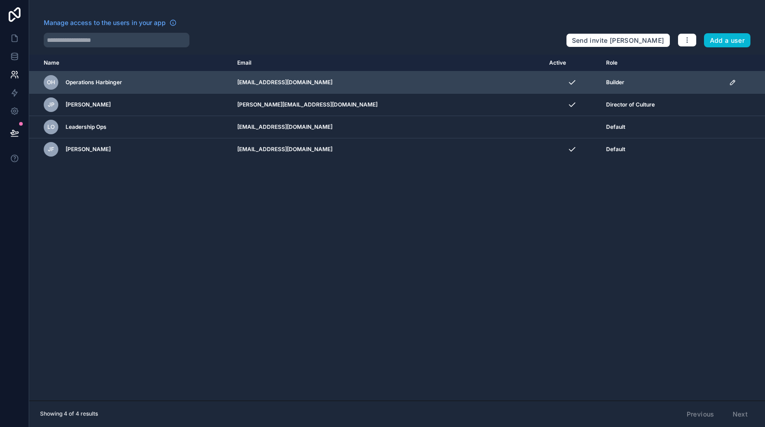
click at [731, 84] on icon "scrollable content" at bounding box center [732, 82] width 7 height 7
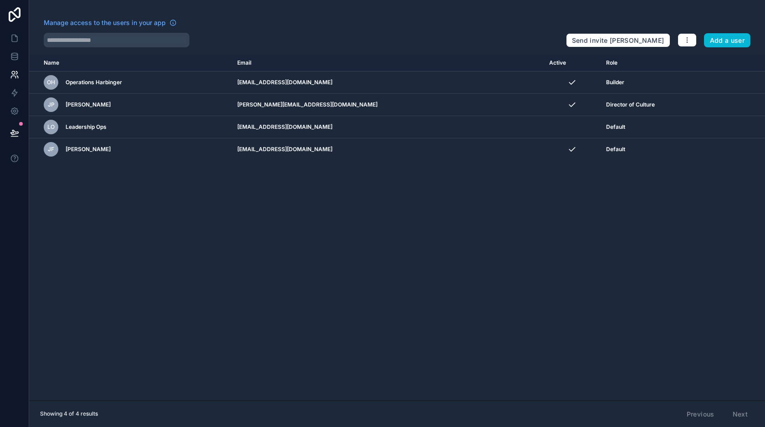
click at [665, 182] on div "Name Email Active Role [DOMAIN_NAME] OH Operations Harbinger [EMAIL_ADDRESS][DO…" at bounding box center [397, 228] width 736 height 346
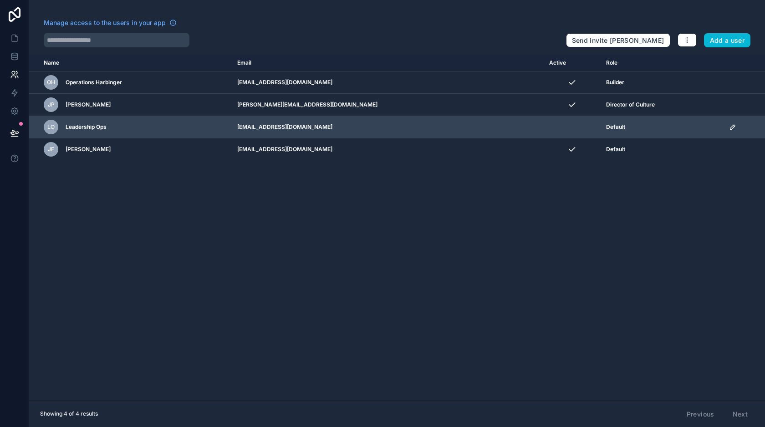
click at [730, 127] on icon "scrollable content" at bounding box center [732, 127] width 5 height 5
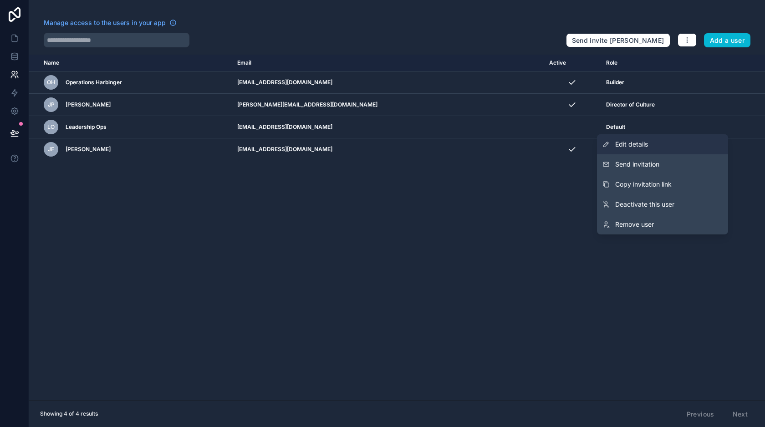
click at [638, 145] on span "Edit details" at bounding box center [631, 144] width 33 height 9
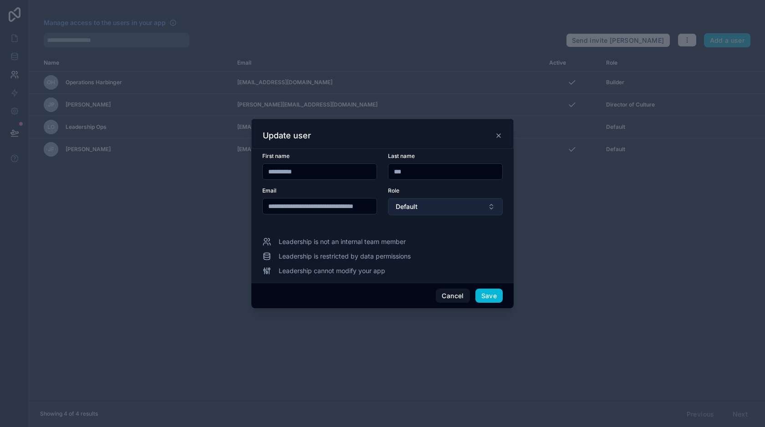
click at [403, 209] on span "Default" at bounding box center [407, 206] width 22 height 9
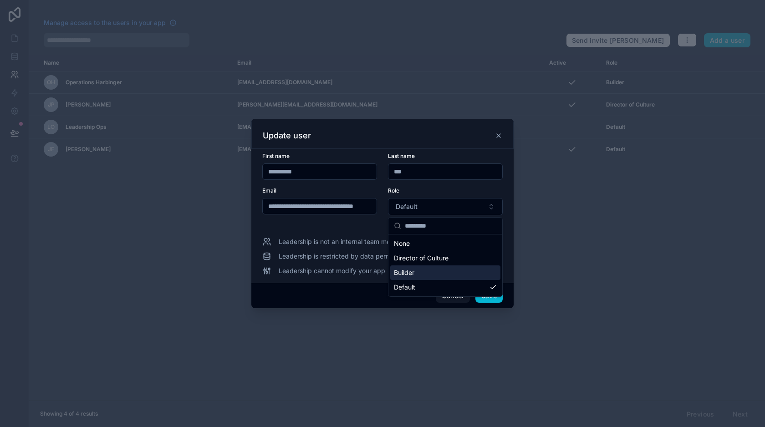
click at [410, 275] on span "Builder" at bounding box center [404, 272] width 20 height 9
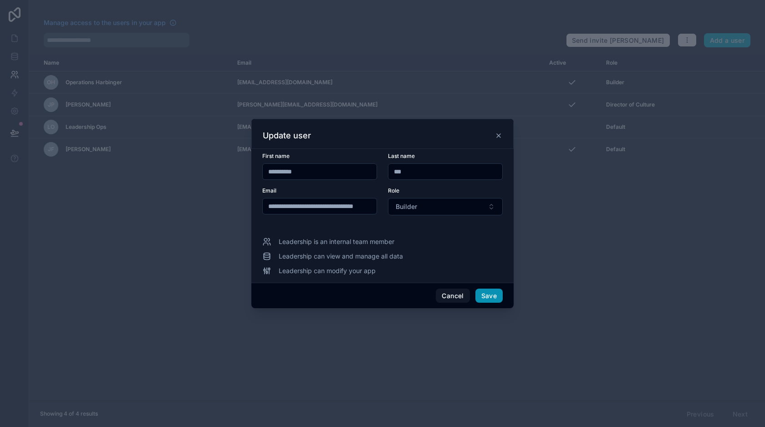
click at [485, 294] on button "Save" at bounding box center [488, 296] width 27 height 15
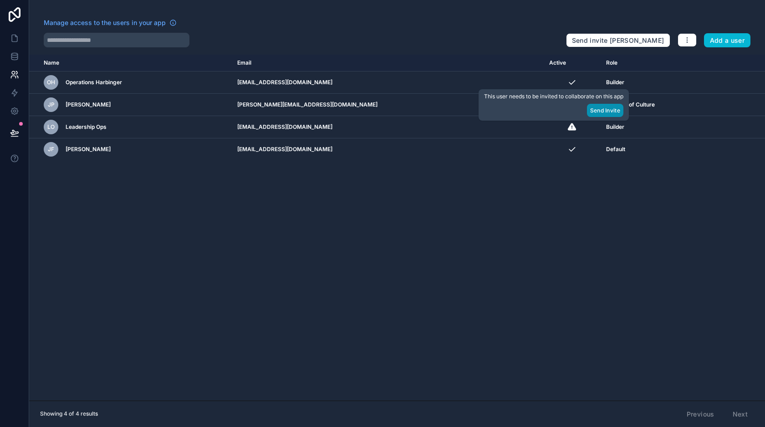
click at [598, 110] on button "Send Invite" at bounding box center [605, 110] width 36 height 13
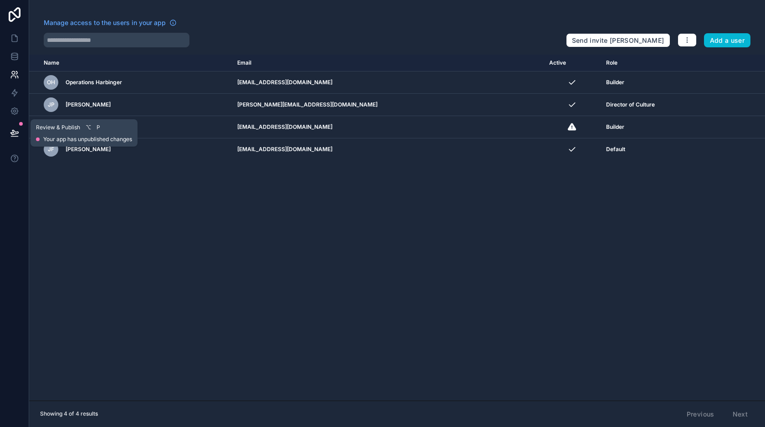
click at [15, 137] on icon at bounding box center [14, 132] width 9 height 9
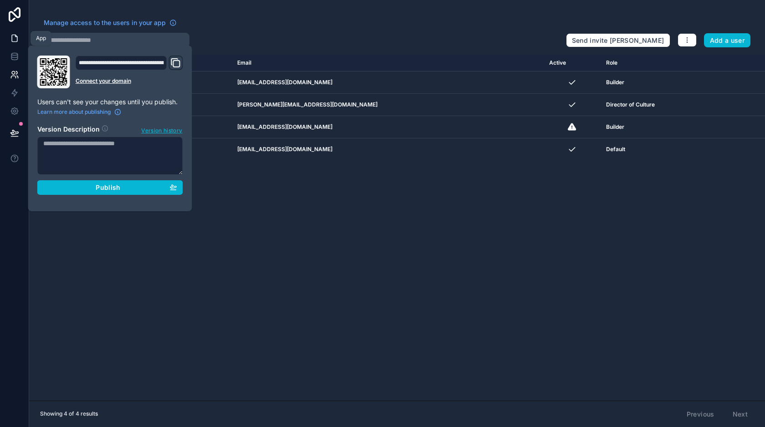
click at [13, 36] on icon at bounding box center [14, 38] width 9 height 9
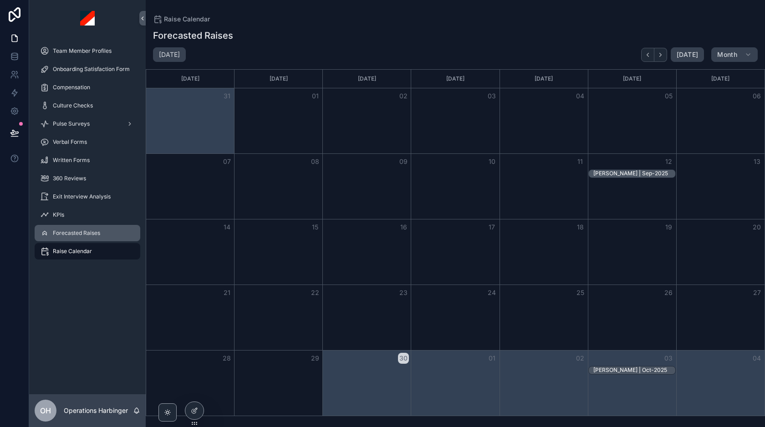
click at [95, 232] on span "Forecasted Raises" at bounding box center [76, 232] width 47 height 7
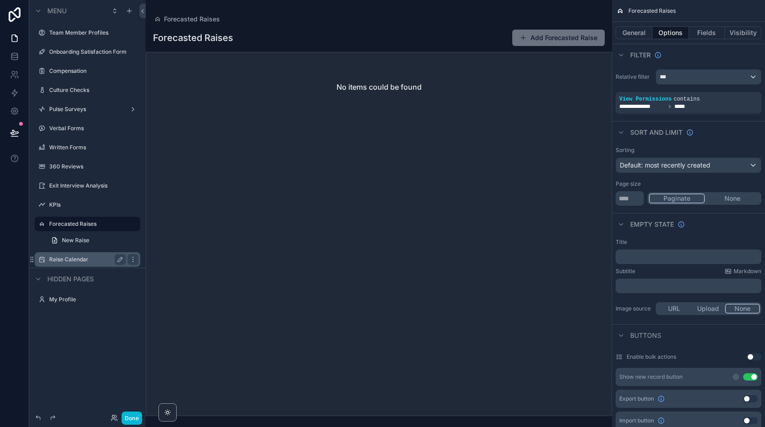
click at [93, 260] on label "Raise Calendar" at bounding box center [85, 259] width 73 height 7
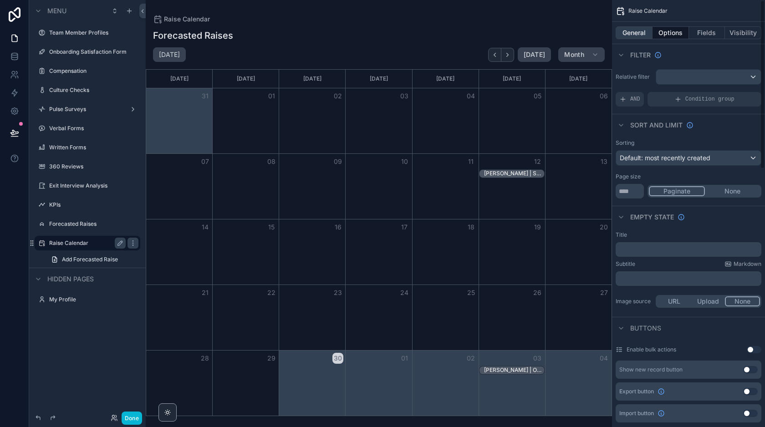
click at [637, 36] on button "General" at bounding box center [634, 32] width 37 height 13
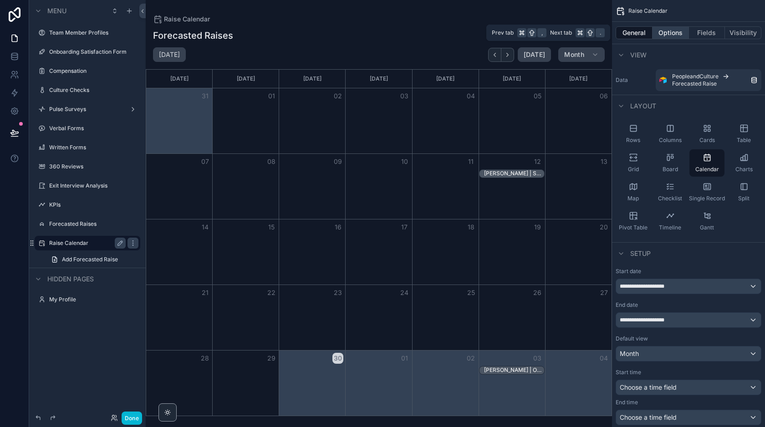
click at [663, 31] on button "Options" at bounding box center [670, 32] width 36 height 13
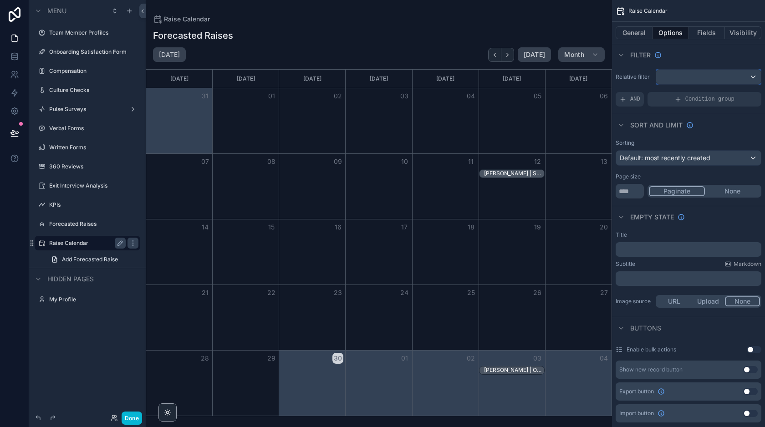
click at [680, 76] on div "scrollable content" at bounding box center [708, 77] width 105 height 15
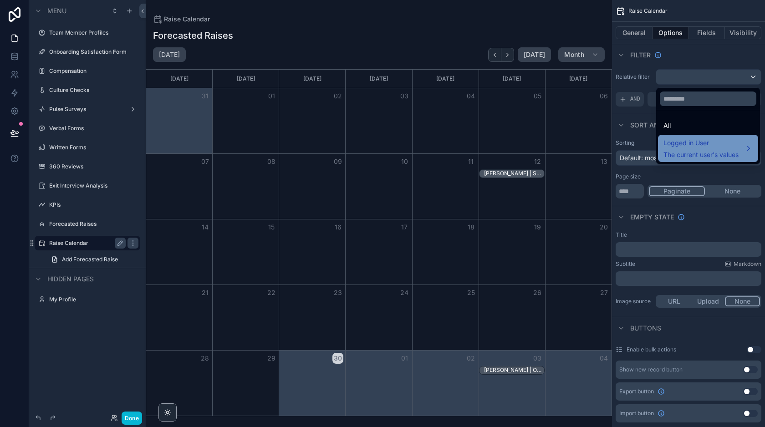
click at [684, 142] on span "Logged in User" at bounding box center [700, 143] width 75 height 11
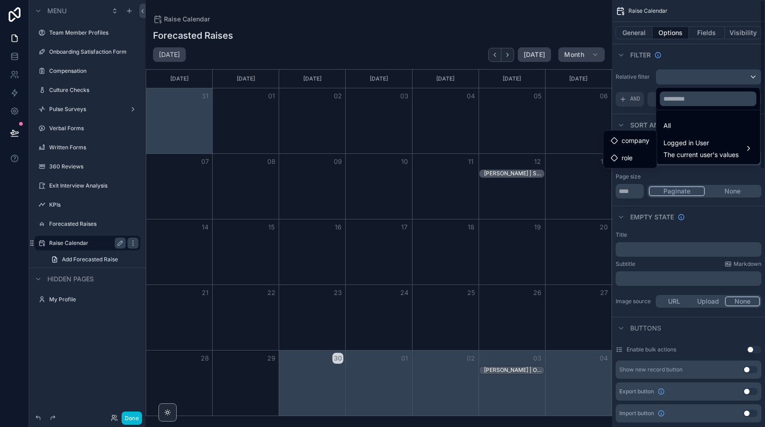
click at [677, 60] on div "scrollable content" at bounding box center [382, 213] width 765 height 427
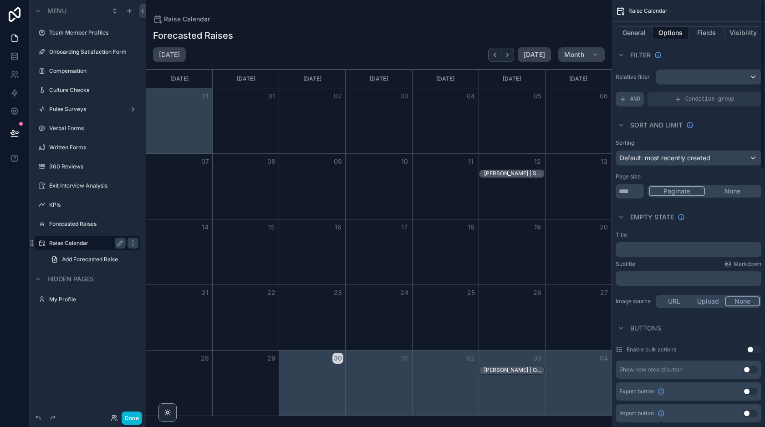
click at [634, 96] on span "AND" at bounding box center [635, 99] width 10 height 7
click at [738, 93] on icon "scrollable content" at bounding box center [739, 92] width 3 height 3
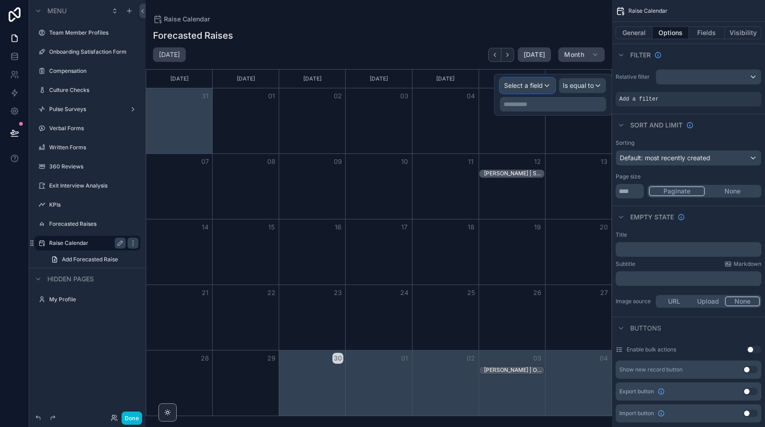
click at [530, 87] on span "Select a field" at bounding box center [523, 86] width 39 height 8
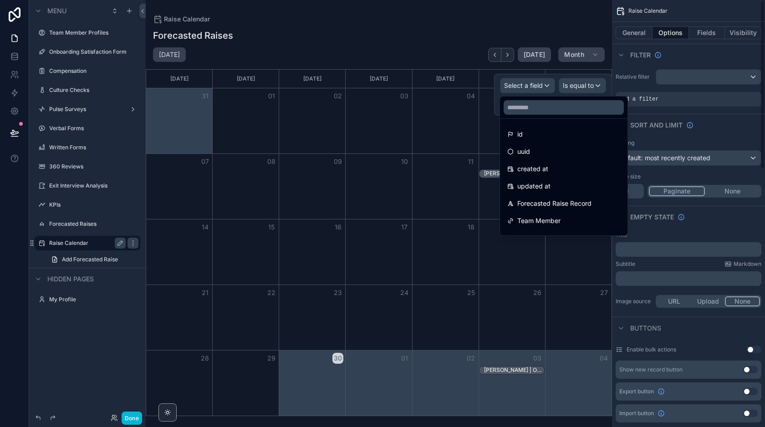
click at [686, 54] on div "Filter" at bounding box center [688, 55] width 153 height 22
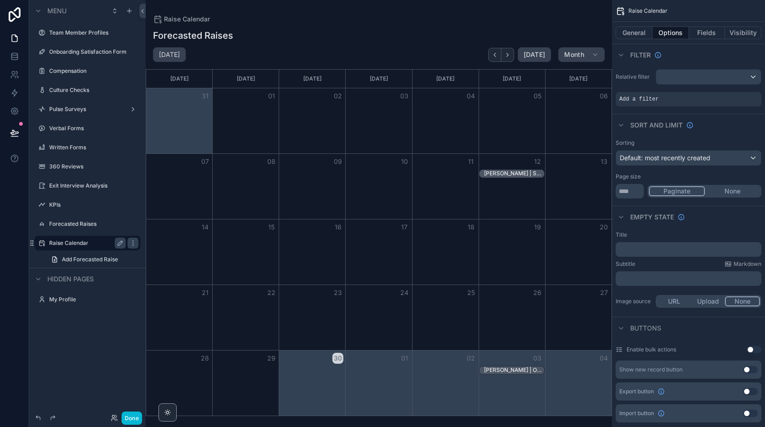
click at [640, 109] on div "Relative filter Add a filter" at bounding box center [688, 88] width 153 height 45
click at [741, 94] on icon "scrollable content" at bounding box center [738, 92] width 5 height 5
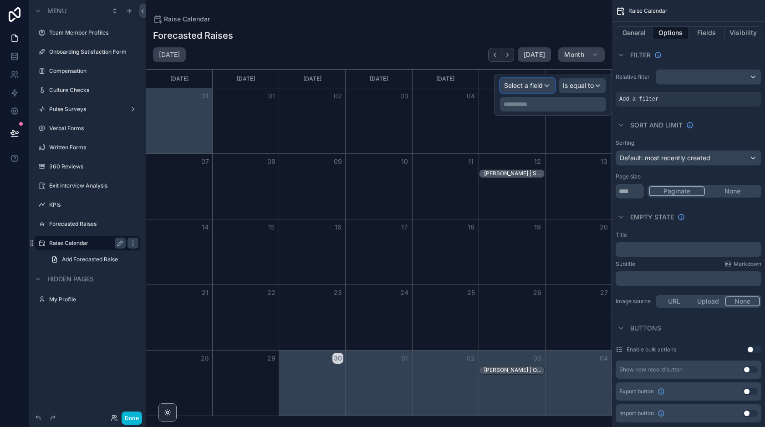
click at [529, 86] on span "Select a field" at bounding box center [523, 86] width 39 height 8
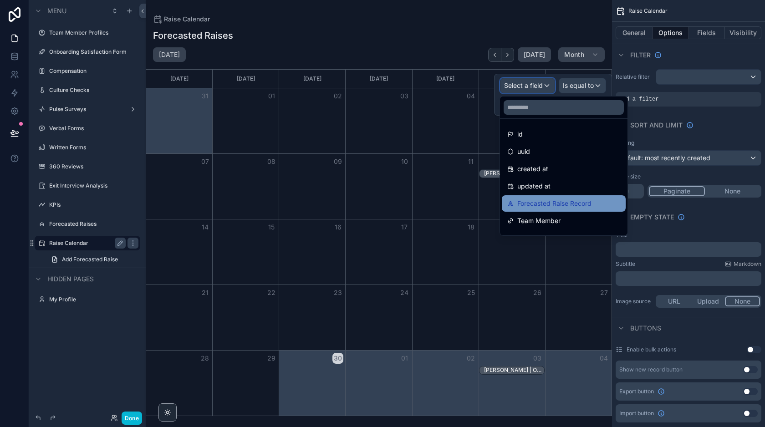
scroll to position [238, 0]
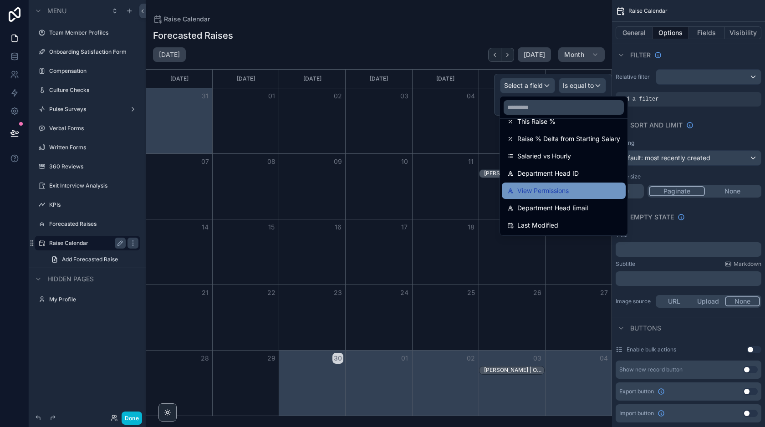
click at [548, 189] on span "View Permissions" at bounding box center [542, 190] width 51 height 11
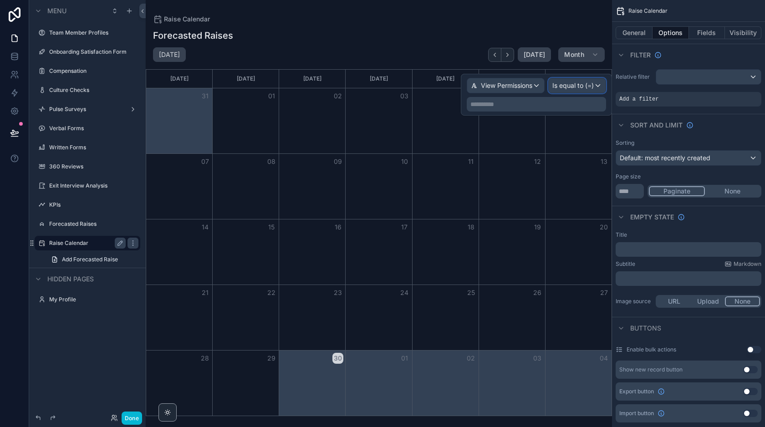
click at [571, 88] on span "Is equal to (=)" at bounding box center [572, 85] width 41 height 9
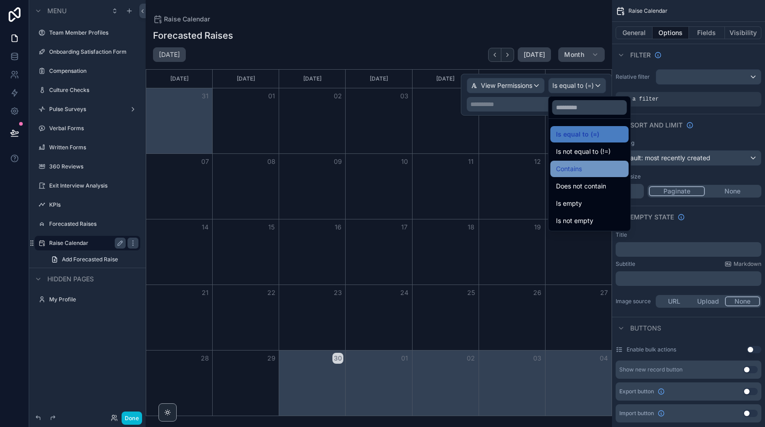
click at [575, 173] on span "Contains" at bounding box center [569, 168] width 26 height 11
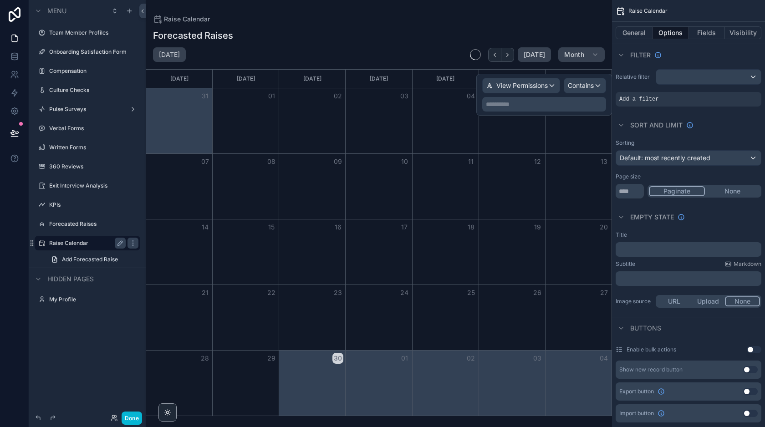
click at [569, 103] on p "**********" at bounding box center [545, 104] width 118 height 9
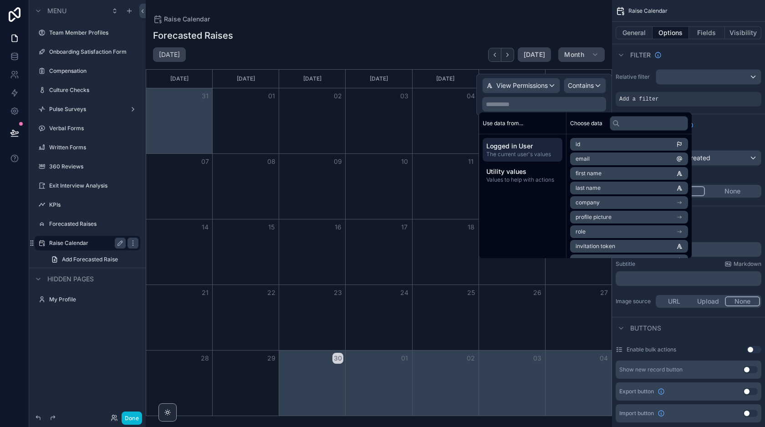
click at [526, 147] on span "Logged in User" at bounding box center [522, 146] width 72 height 9
click at [594, 158] on li "email" at bounding box center [629, 159] width 118 height 13
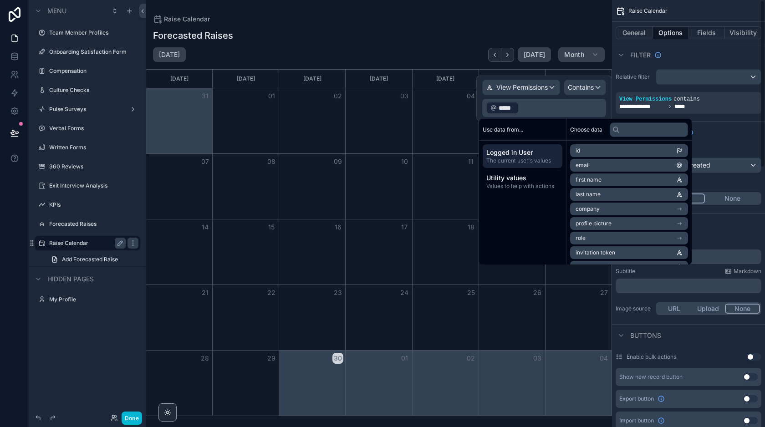
click at [701, 59] on div "Filter" at bounding box center [688, 55] width 153 height 22
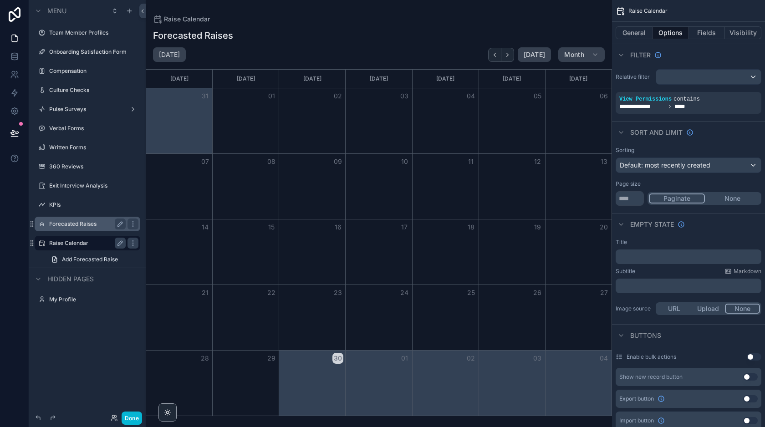
click at [92, 227] on label "Forecasted Raises" at bounding box center [85, 223] width 73 height 7
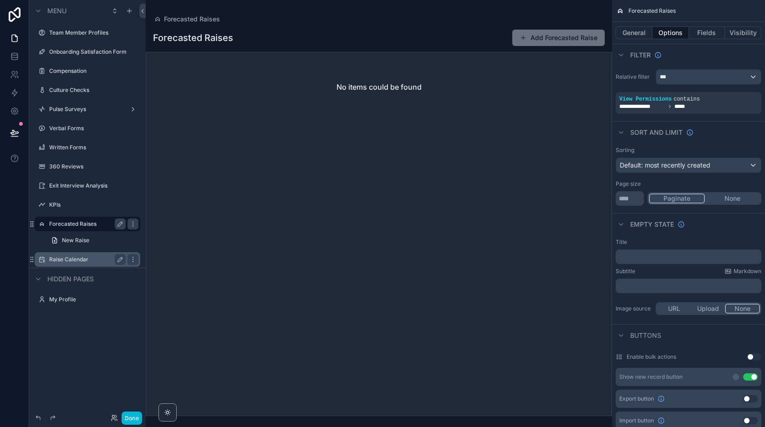
click at [82, 259] on label "Raise Calendar" at bounding box center [85, 259] width 73 height 7
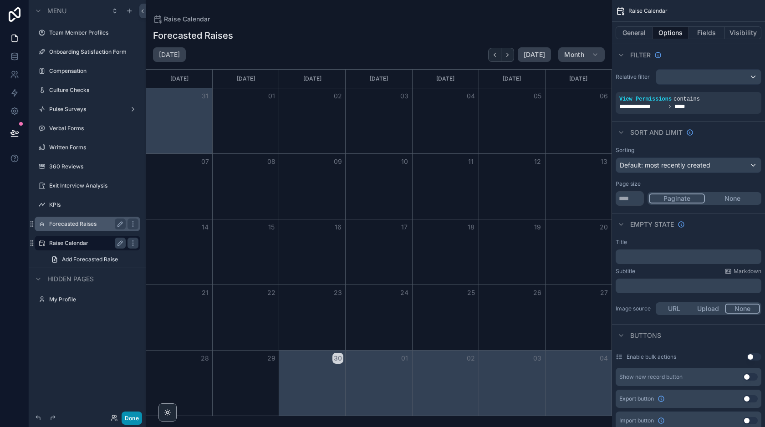
click at [130, 415] on button "Done" at bounding box center [132, 418] width 20 height 13
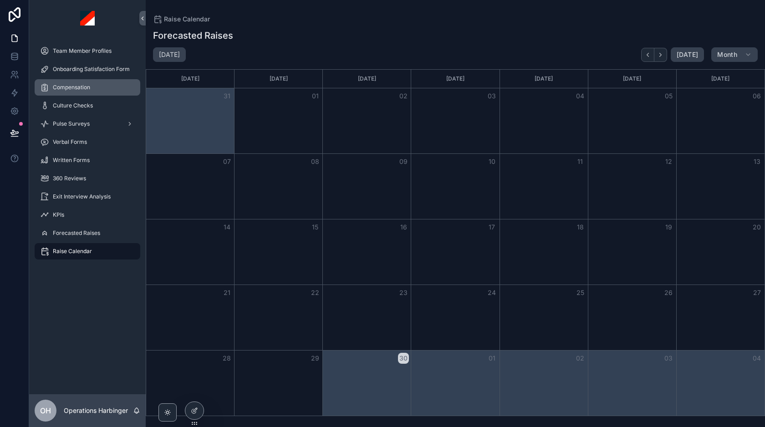
click at [93, 91] on div "Compensation" at bounding box center [87, 87] width 95 height 15
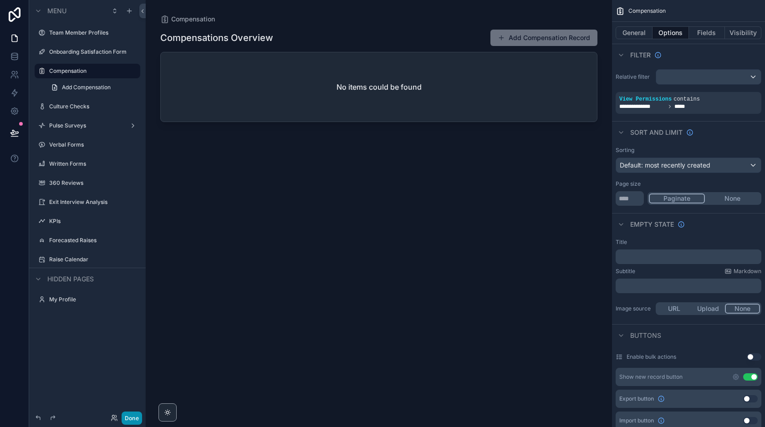
click at [134, 416] on button "Done" at bounding box center [132, 418] width 20 height 13
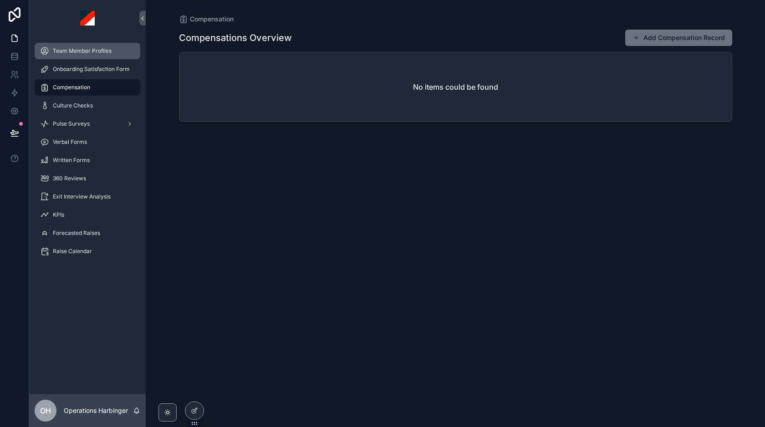
click at [80, 48] on span "Team Member Profiles" at bounding box center [82, 50] width 59 height 7
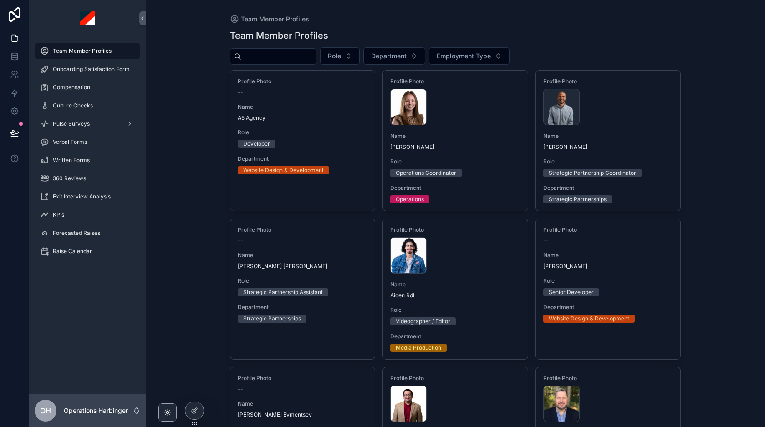
click at [290, 56] on input "scrollable content" at bounding box center [278, 56] width 75 height 13
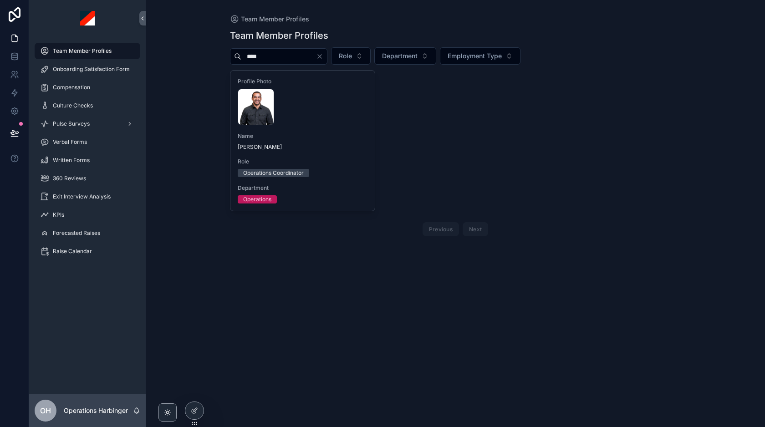
type input "****"
click at [312, 117] on div "[PERSON_NAME] .webp" at bounding box center [303, 107] width 130 height 36
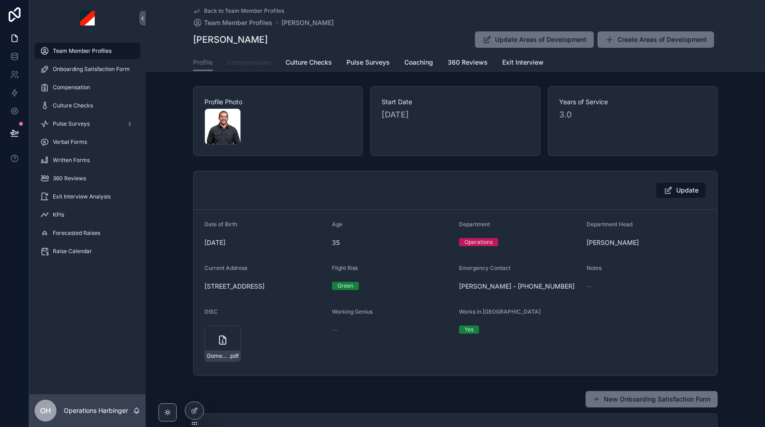
click at [244, 55] on link "Compensation" at bounding box center [249, 63] width 44 height 18
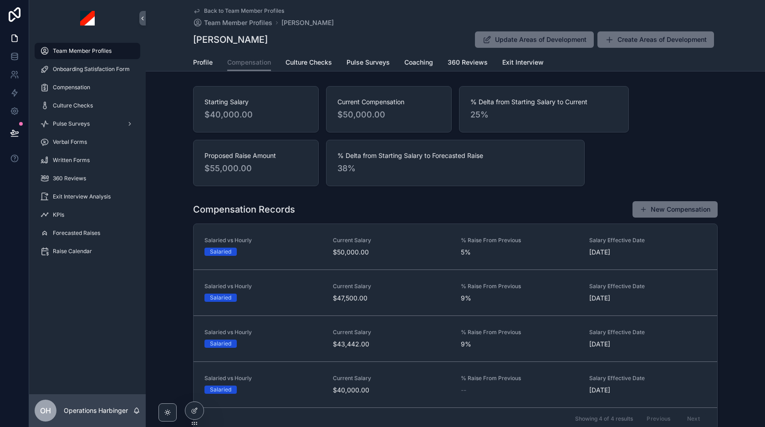
click at [90, 50] on span "Team Member Profiles" at bounding box center [82, 50] width 59 height 7
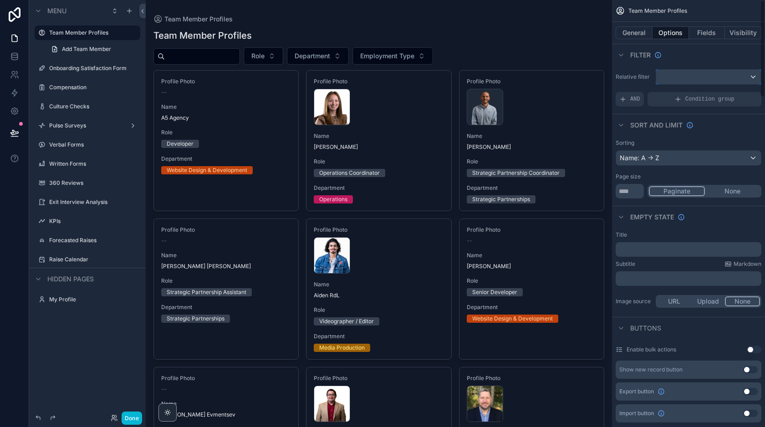
click at [685, 76] on div "scrollable content" at bounding box center [708, 77] width 105 height 15
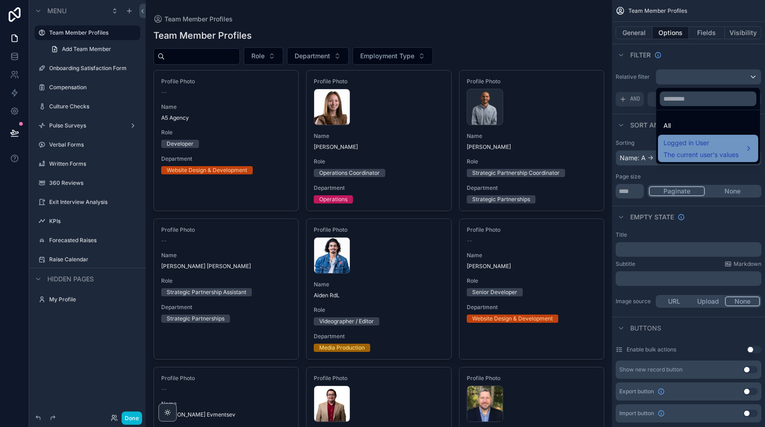
click at [684, 153] on span "The current user's values" at bounding box center [700, 154] width 75 height 9
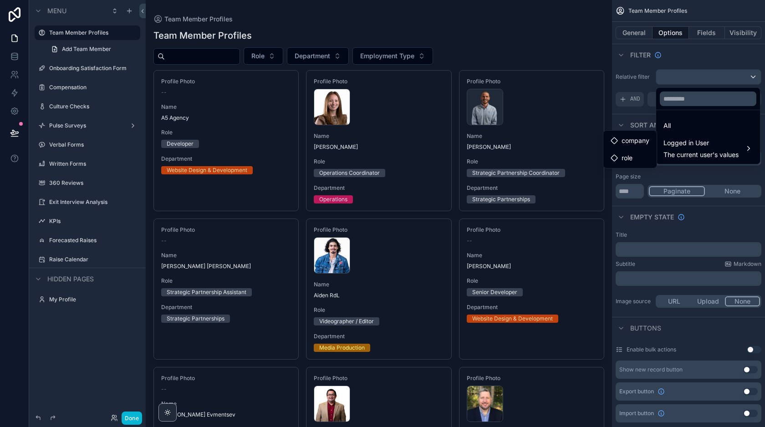
click at [684, 55] on div "scrollable content" at bounding box center [382, 213] width 765 height 427
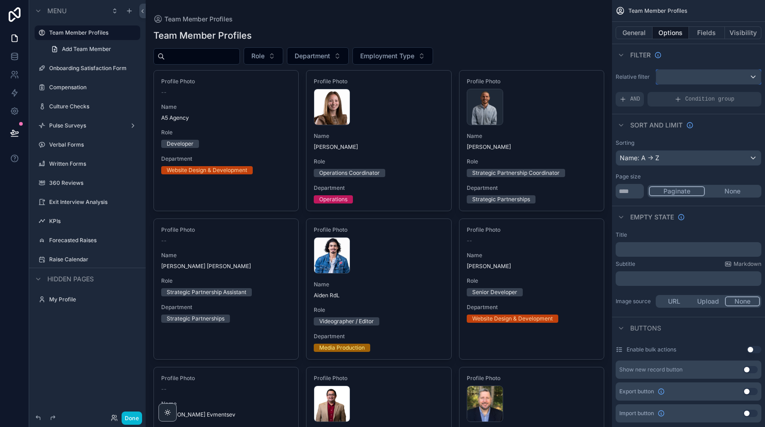
click at [678, 80] on div "scrollable content" at bounding box center [708, 77] width 105 height 15
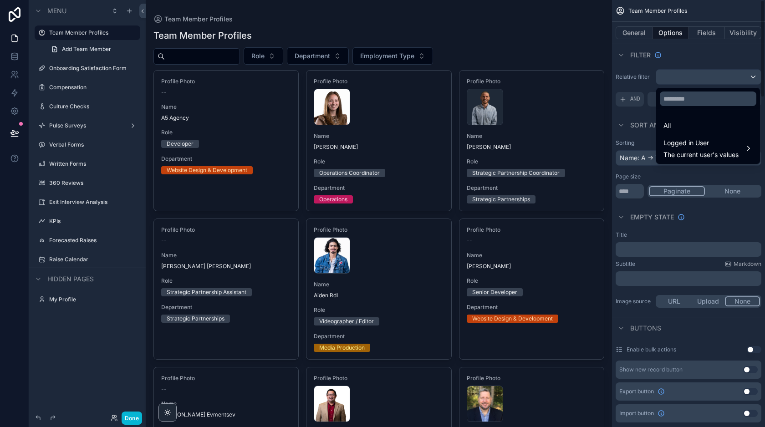
click at [686, 59] on div "scrollable content" at bounding box center [382, 213] width 765 height 427
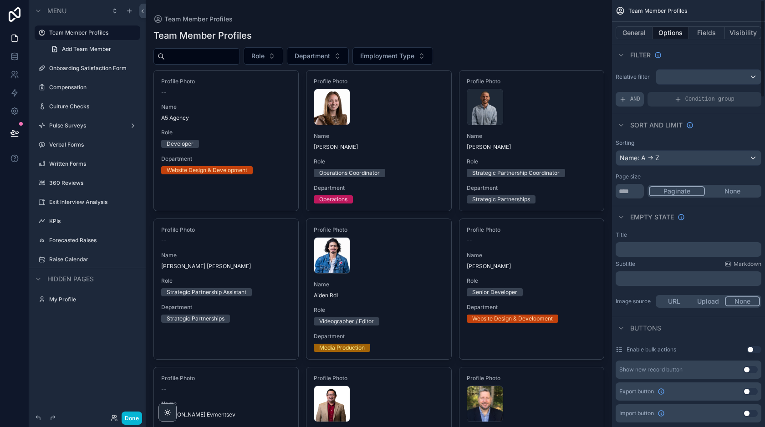
click at [627, 99] on div "AND" at bounding box center [630, 99] width 28 height 15
click at [668, 101] on div "Add a filter" at bounding box center [689, 99] width 146 height 15
click at [740, 94] on icon "scrollable content" at bounding box center [738, 92] width 5 height 5
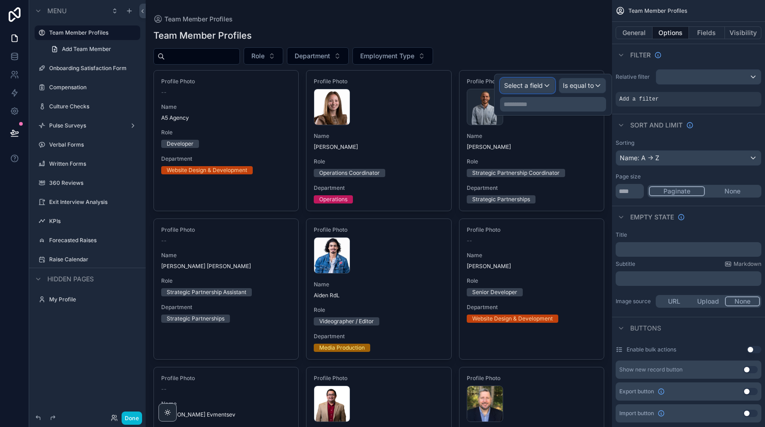
click at [525, 91] on div "Select a field" at bounding box center [527, 85] width 54 height 15
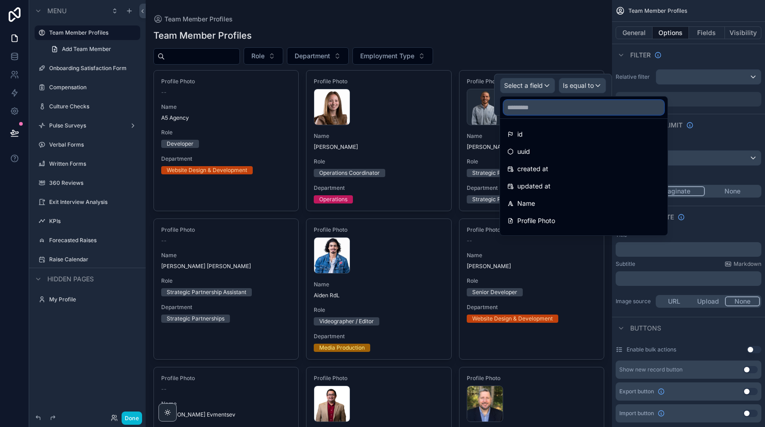
click at [528, 111] on input "text" at bounding box center [584, 107] width 160 height 15
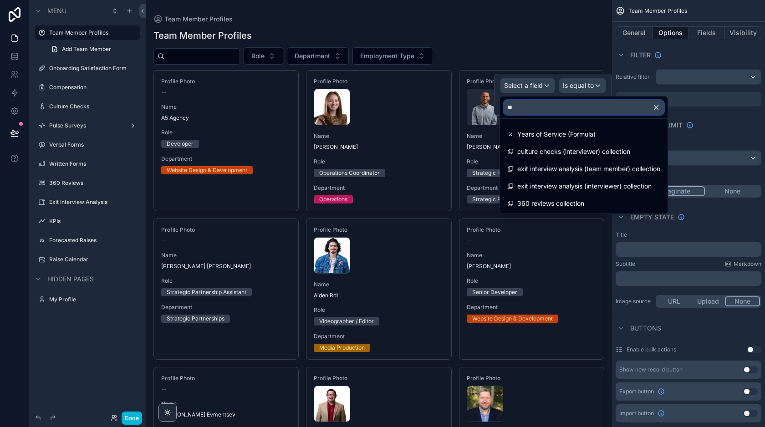
type input "*"
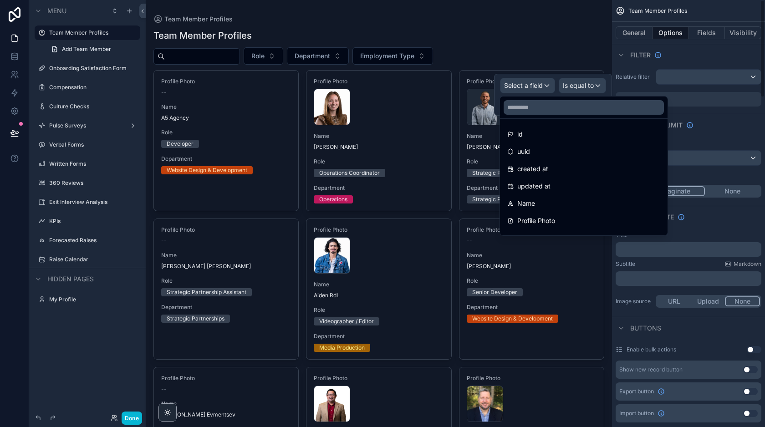
click at [699, 58] on div "Filter" at bounding box center [688, 55] width 153 height 22
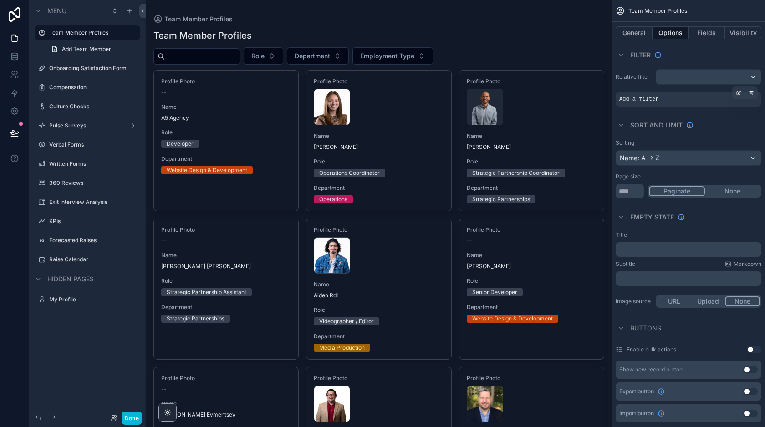
click at [663, 97] on div "Add a filter" at bounding box center [689, 99] width 146 height 15
click at [740, 92] on icon "scrollable content" at bounding box center [738, 92] width 5 height 5
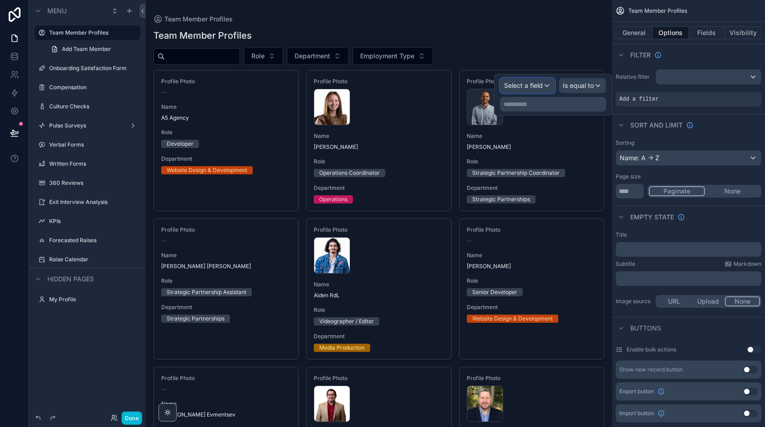
click at [535, 85] on span "Select a field" at bounding box center [523, 86] width 39 height 8
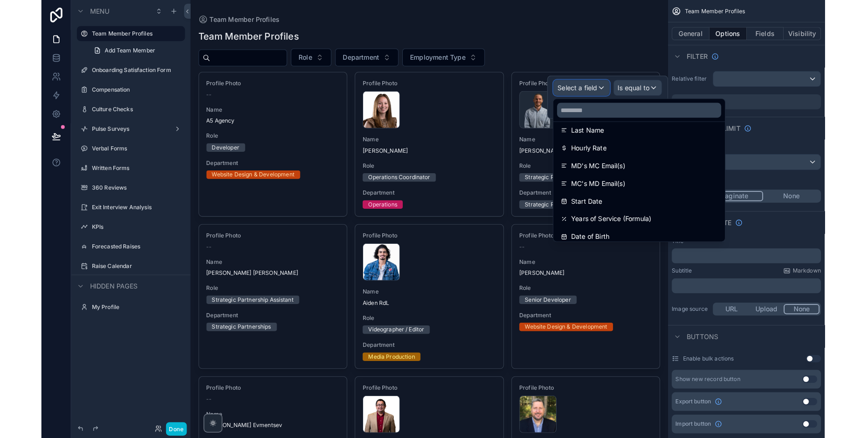
scroll to position [188, 0]
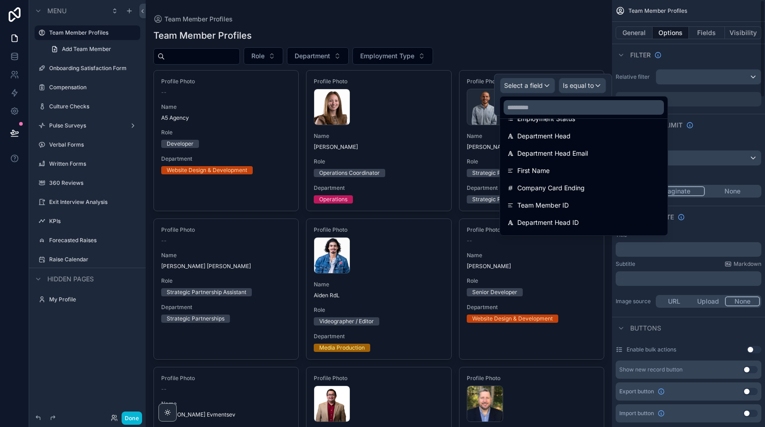
click at [713, 58] on div "Filter" at bounding box center [688, 55] width 153 height 22
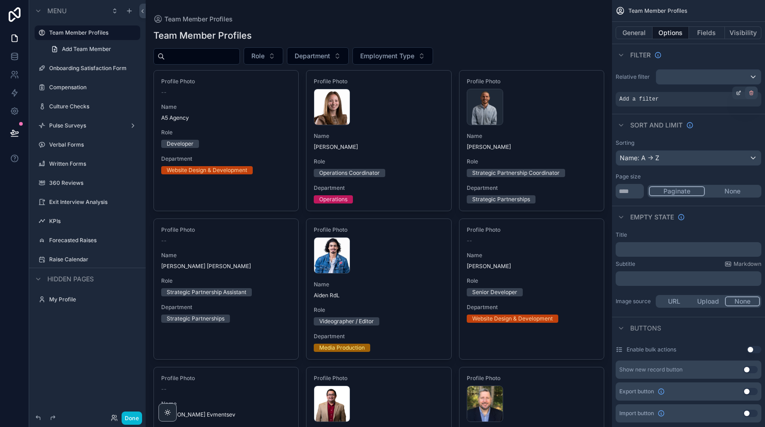
click at [754, 94] on icon "scrollable content" at bounding box center [751, 92] width 5 height 5
click at [716, 78] on div "scrollable content" at bounding box center [708, 77] width 105 height 15
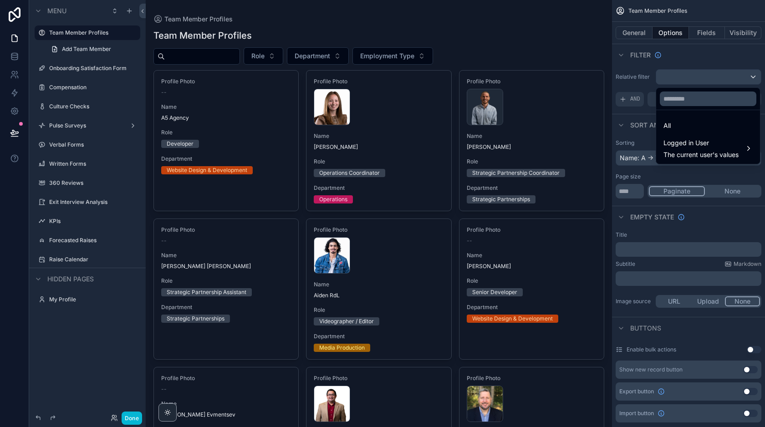
click at [686, 60] on div "scrollable content" at bounding box center [382, 213] width 765 height 427
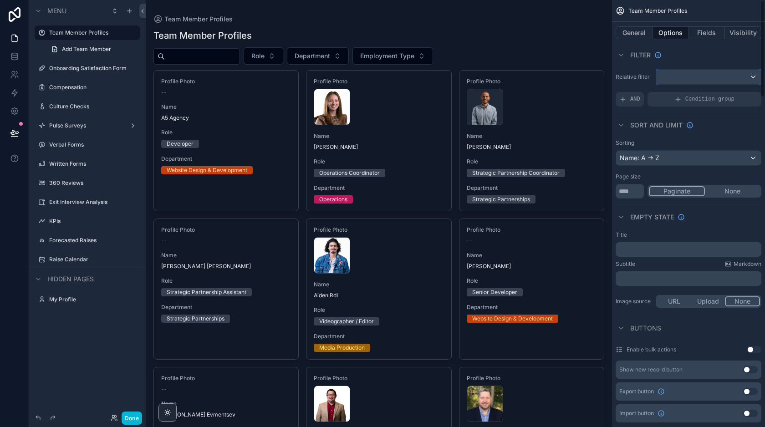
click at [667, 75] on div "scrollable content" at bounding box center [708, 77] width 105 height 15
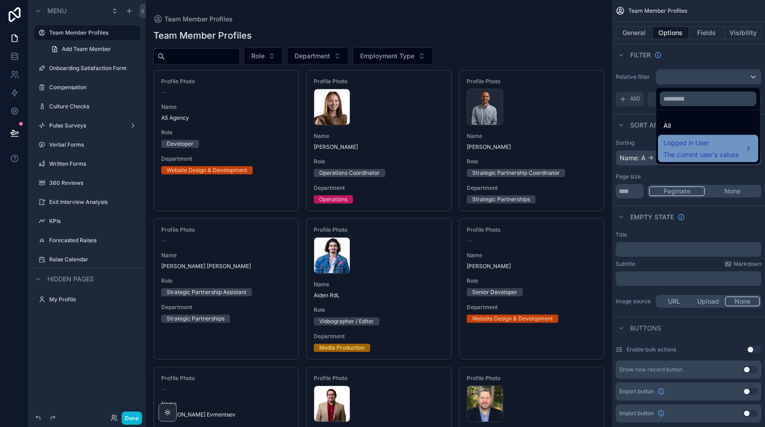
click at [677, 145] on span "Logged in User" at bounding box center [700, 143] width 75 height 11
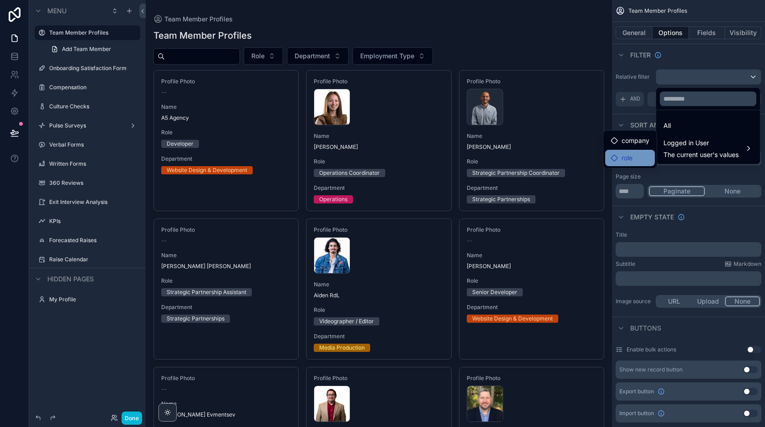
click at [626, 153] on span "role" at bounding box center [627, 158] width 11 height 11
click at [622, 160] on span "role" at bounding box center [627, 158] width 11 height 11
click at [704, 59] on div "scrollable content" at bounding box center [382, 213] width 765 height 427
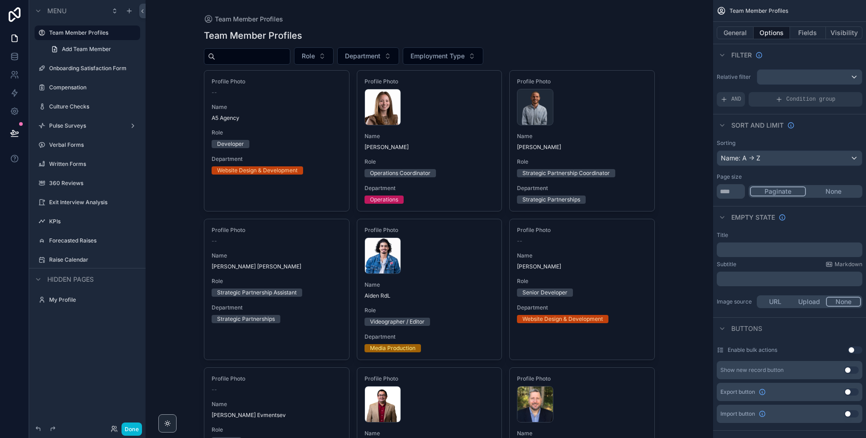
click at [728, 36] on button "General" at bounding box center [735, 32] width 37 height 13
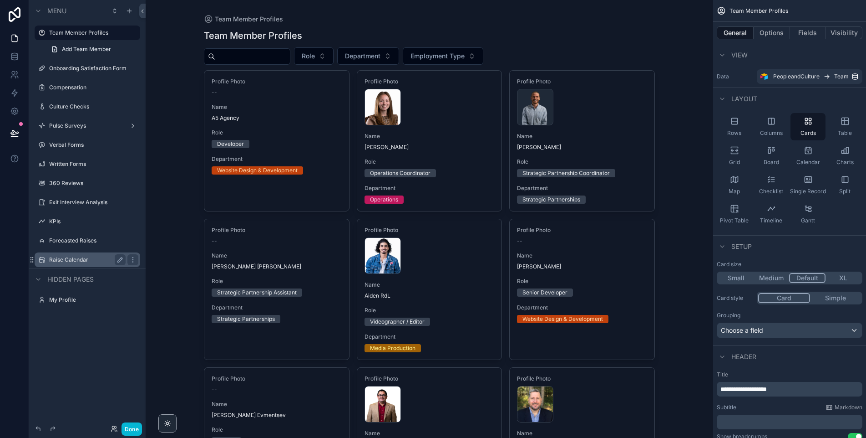
click at [82, 257] on label "Raise Calendar" at bounding box center [85, 259] width 73 height 7
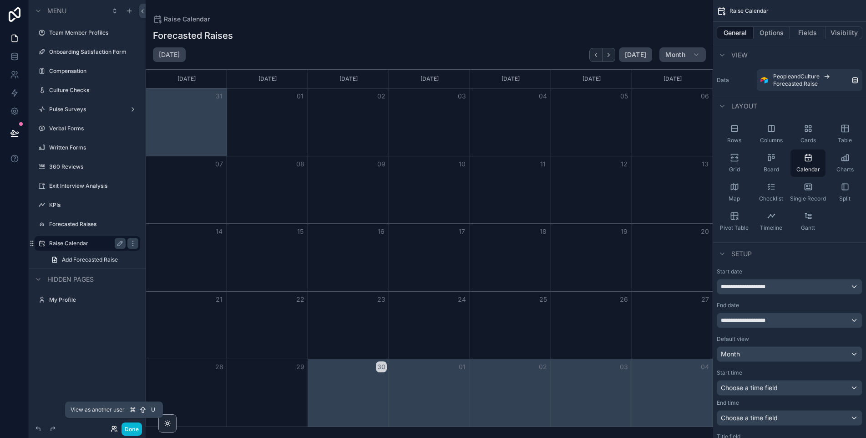
click at [114, 427] on icon at bounding box center [114, 428] width 7 height 7
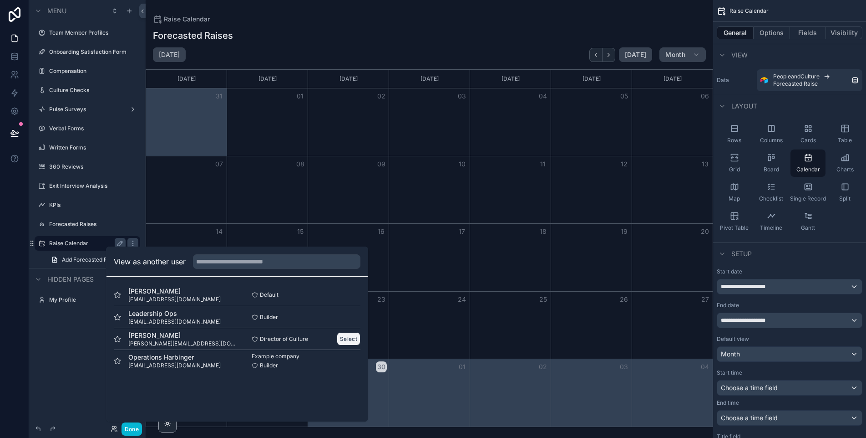
click at [346, 338] on button "Select" at bounding box center [349, 338] width 24 height 13
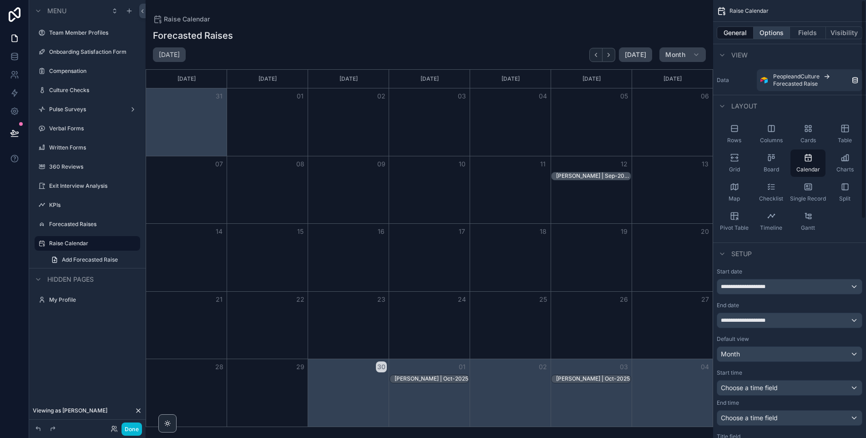
click at [766, 32] on button "Options" at bounding box center [772, 32] width 36 height 13
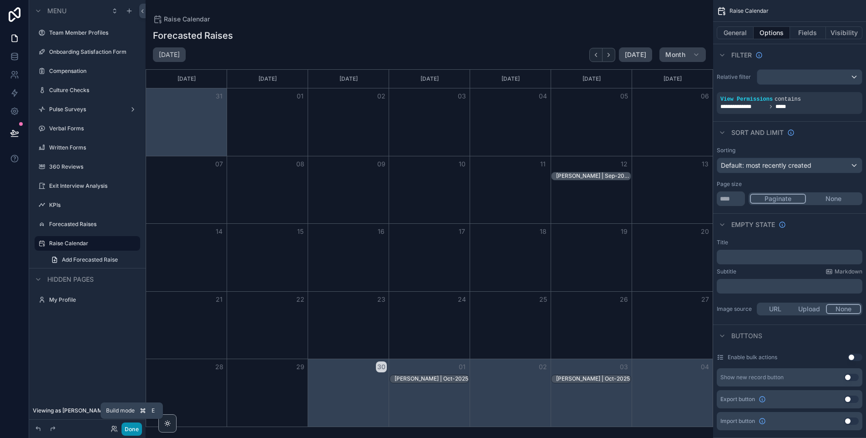
click at [134, 424] on button "Done" at bounding box center [132, 428] width 20 height 13
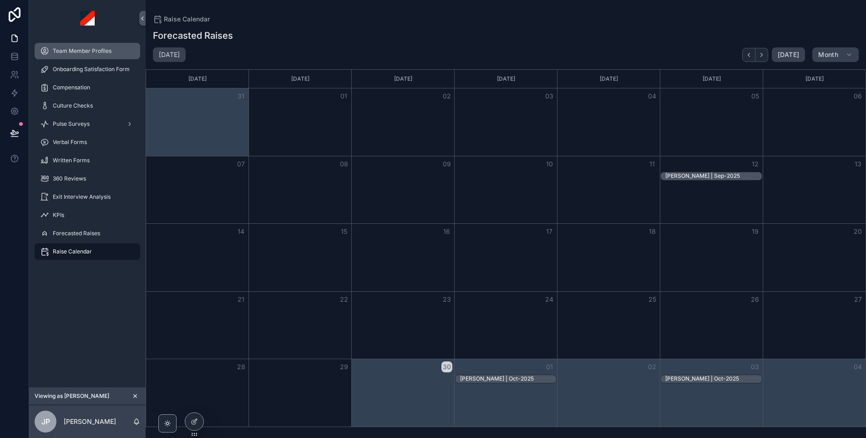
click at [88, 53] on span "Team Member Profiles" at bounding box center [82, 50] width 59 height 7
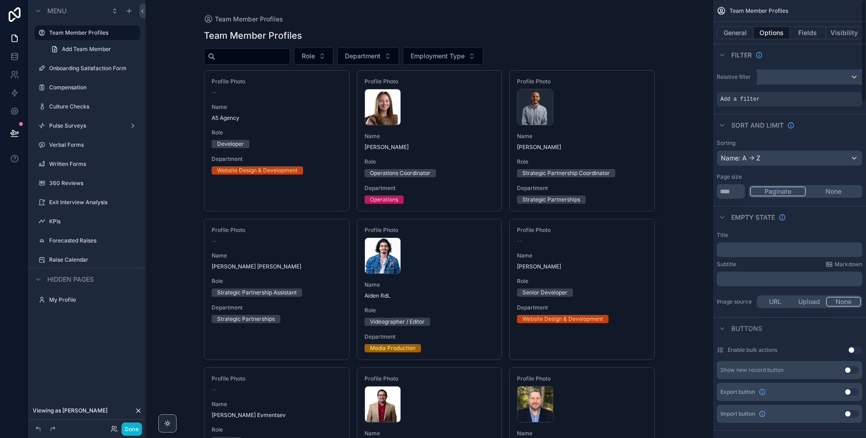
click at [777, 74] on div "scrollable content" at bounding box center [810, 77] width 105 height 15
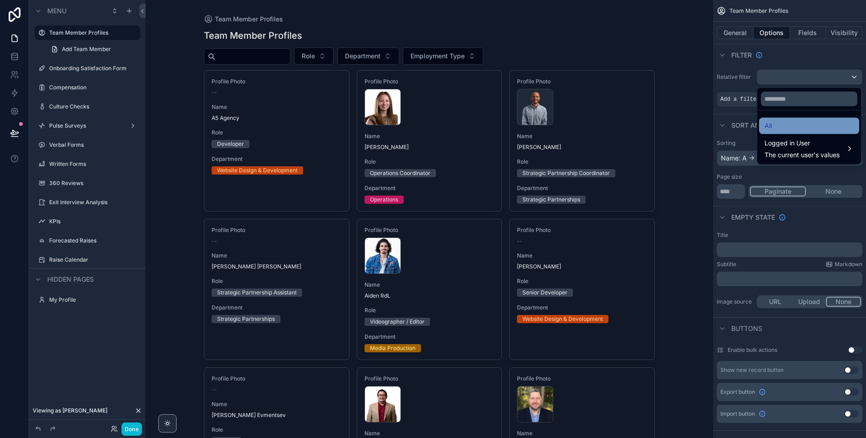
click at [799, 128] on div "All" at bounding box center [809, 125] width 89 height 11
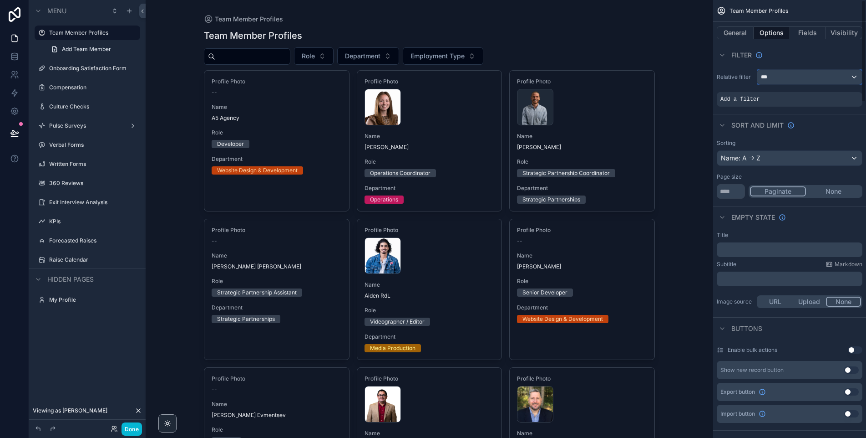
click at [792, 74] on div "***" at bounding box center [810, 77] width 105 height 15
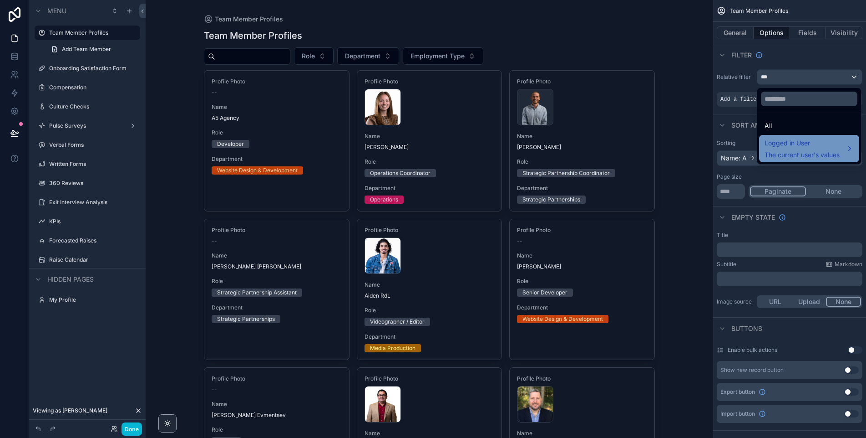
click at [790, 152] on span "The current user's values" at bounding box center [802, 154] width 75 height 9
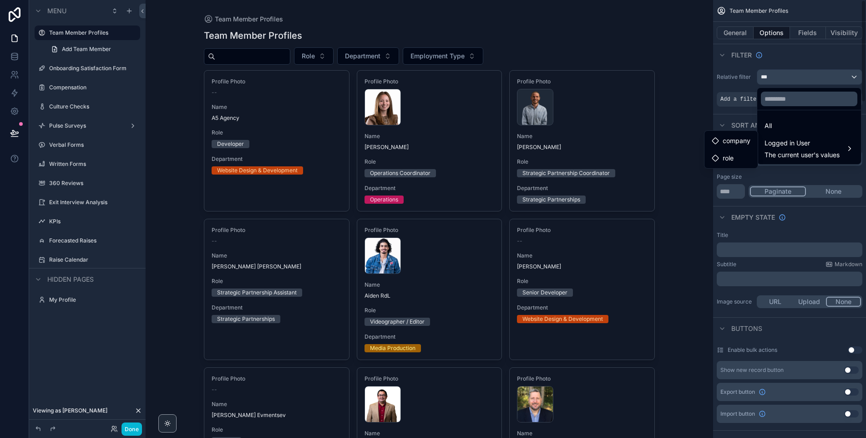
click at [790, 56] on div "scrollable content" at bounding box center [433, 219] width 866 height 438
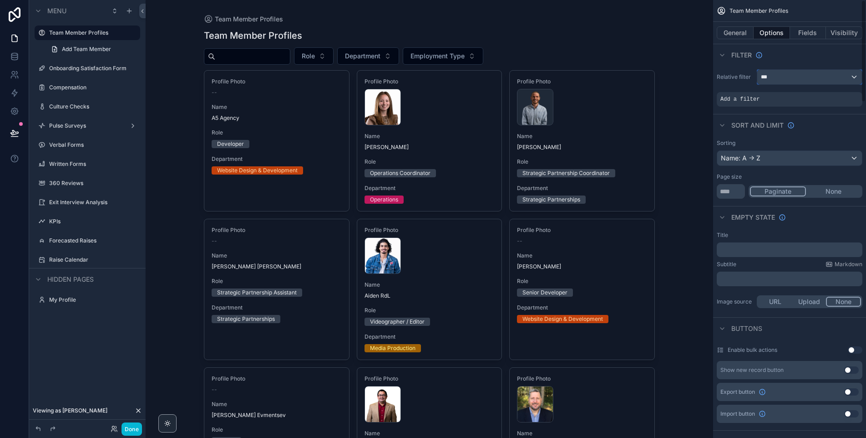
click at [833, 74] on div "***" at bounding box center [810, 77] width 105 height 15
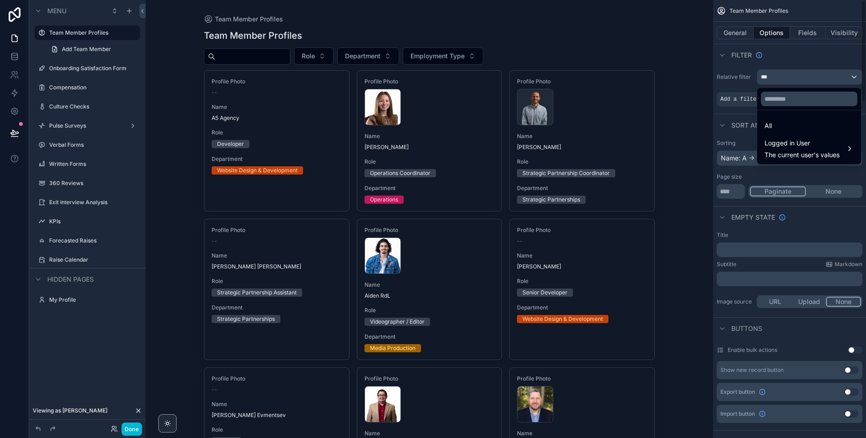
click at [788, 73] on div "scrollable content" at bounding box center [433, 219] width 866 height 438
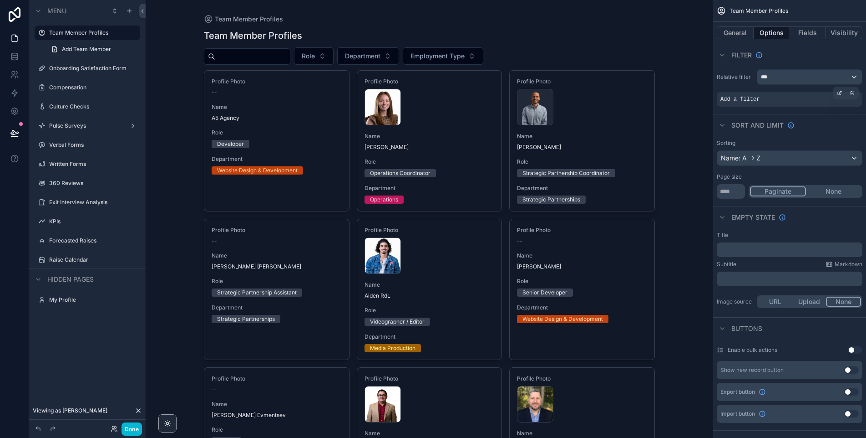
click at [774, 101] on div "Add a filter" at bounding box center [790, 99] width 146 height 15
click at [837, 91] on icon "scrollable content" at bounding box center [839, 92] width 5 height 5
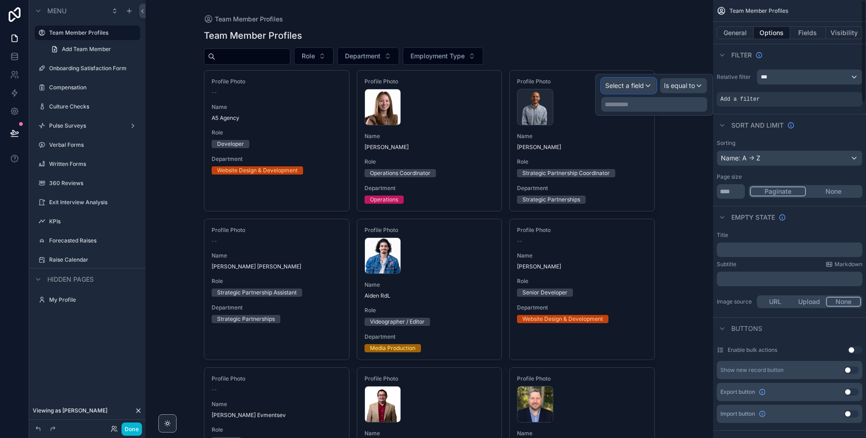
click at [608, 86] on span "Select a field" at bounding box center [625, 86] width 39 height 8
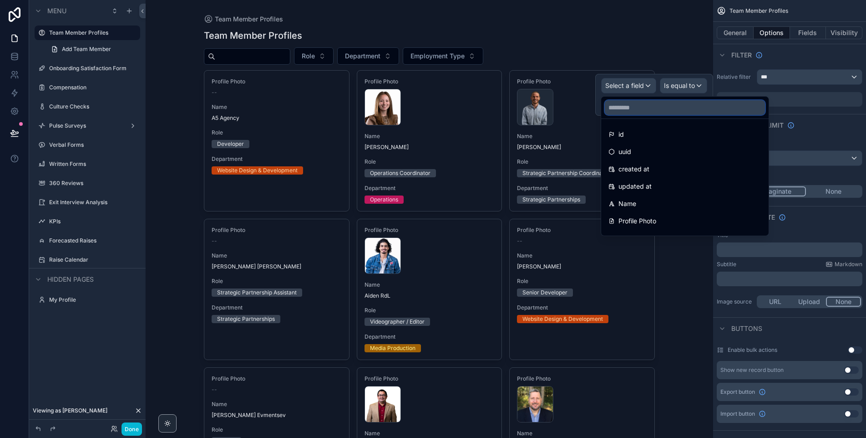
click at [657, 110] on input "text" at bounding box center [685, 107] width 160 height 15
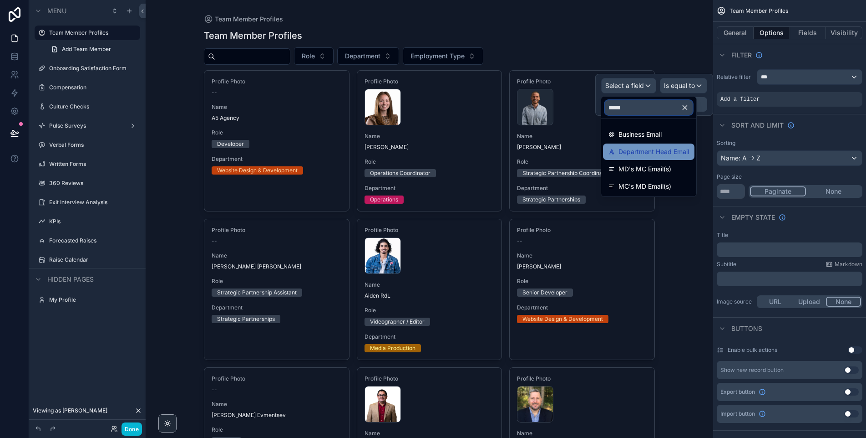
type input "*****"
click at [658, 148] on span "Department Head Email" at bounding box center [654, 151] width 71 height 11
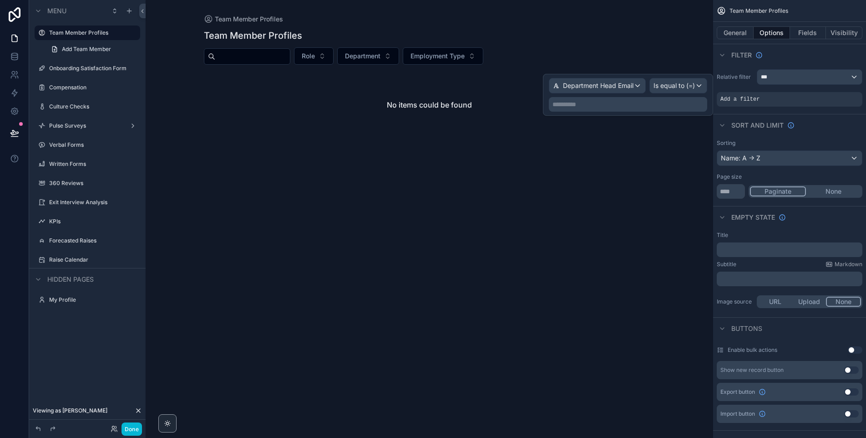
click at [629, 102] on p "**********" at bounding box center [629, 104] width 153 height 9
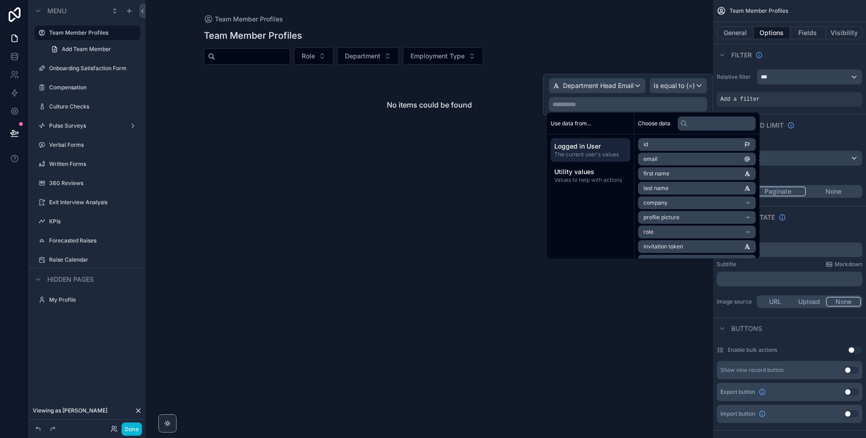
click at [699, 159] on li "email" at bounding box center [697, 159] width 118 height 13
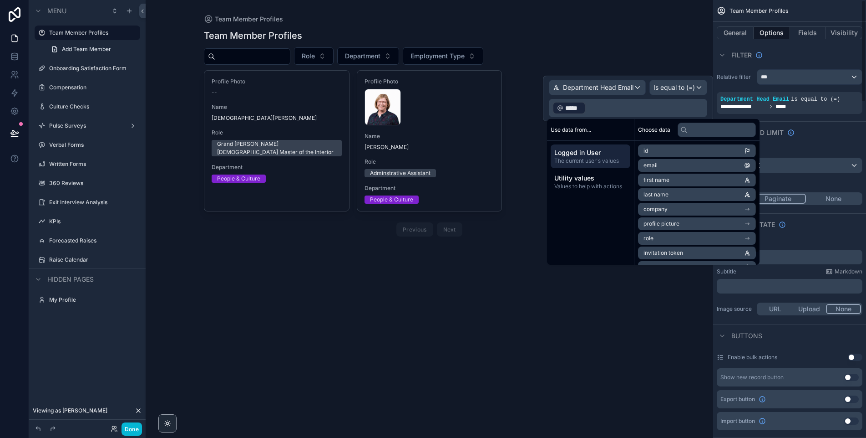
click at [811, 54] on div "Filter" at bounding box center [789, 55] width 153 height 22
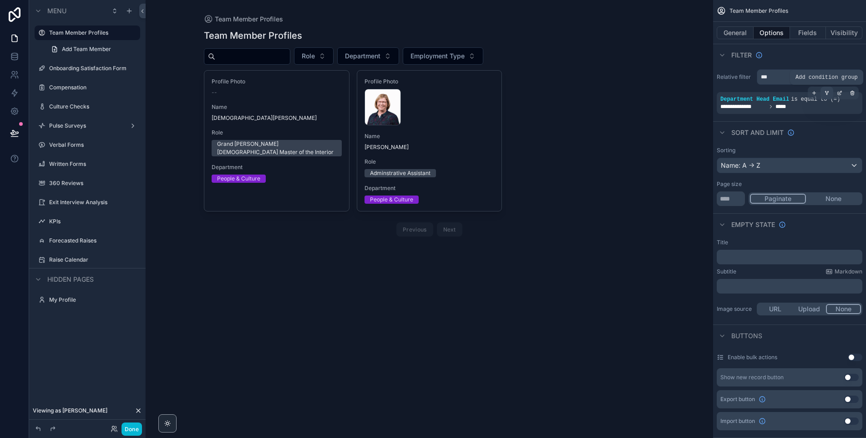
click at [828, 95] on icon "scrollable content" at bounding box center [827, 92] width 5 height 5
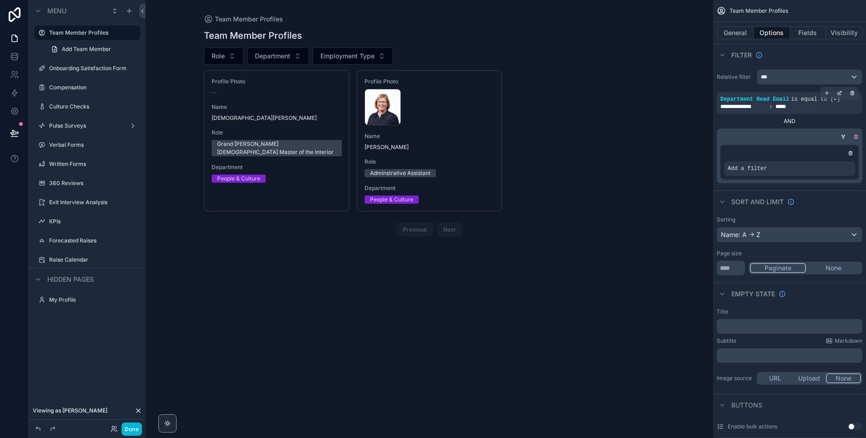
click at [855, 138] on icon "scrollable content" at bounding box center [856, 137] width 3 height 3
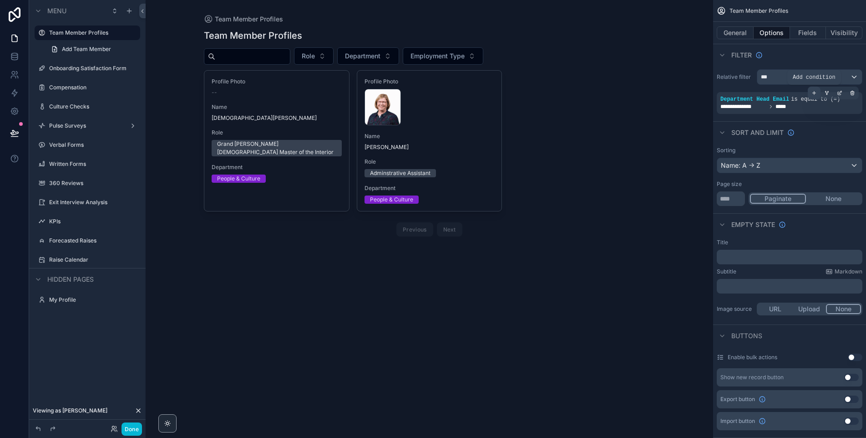
click at [815, 93] on icon "scrollable content" at bounding box center [814, 92] width 5 height 5
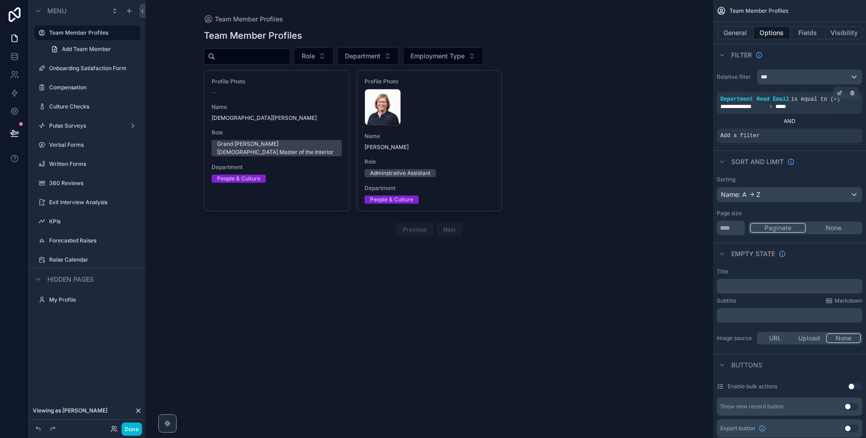
click at [792, 122] on div "AND" at bounding box center [790, 120] width 146 height 7
click at [852, 132] on icon "scrollable content" at bounding box center [852, 129] width 5 height 5
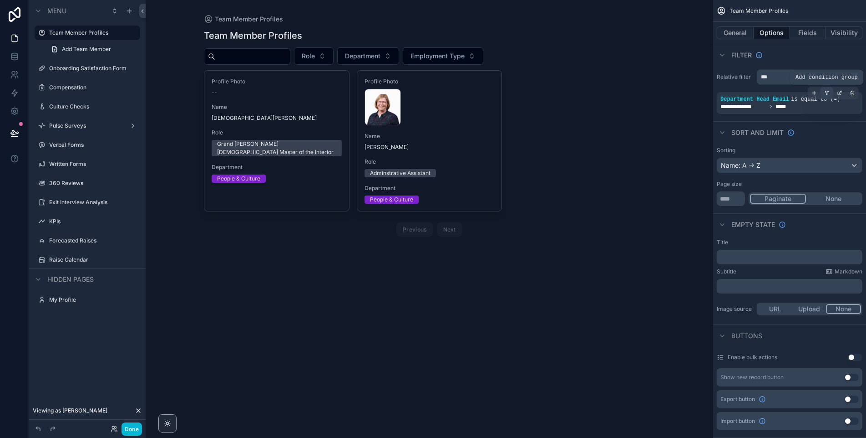
click at [826, 92] on icon "scrollable content" at bounding box center [827, 92] width 5 height 5
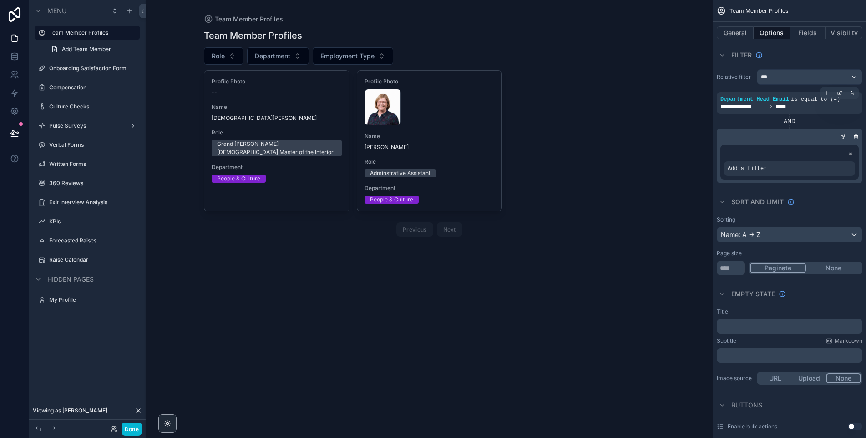
click at [843, 136] on icon "scrollable content" at bounding box center [843, 136] width 5 height 5
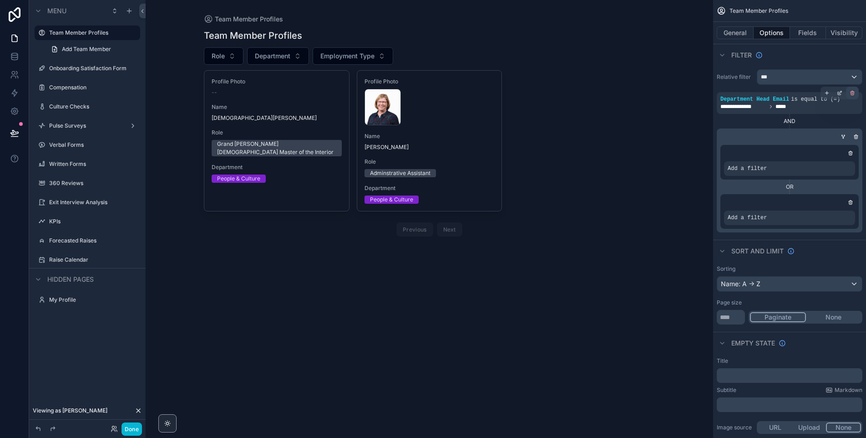
click at [853, 93] on icon "scrollable content" at bounding box center [853, 93] width 0 height 1
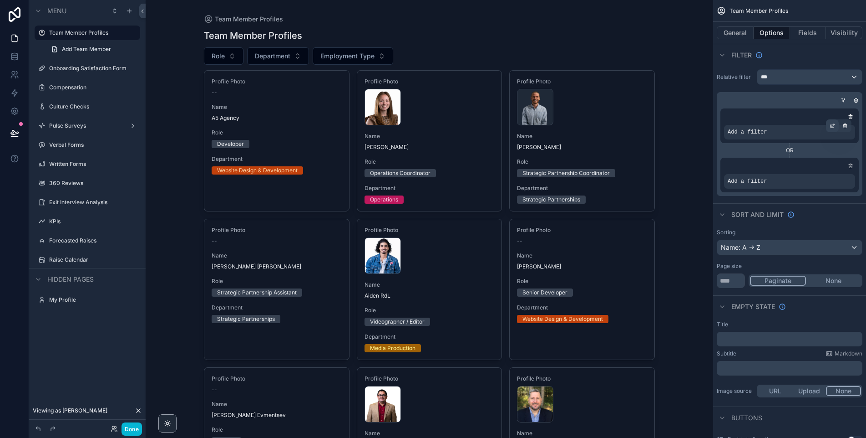
click at [836, 125] on div "scrollable content" at bounding box center [832, 125] width 13 height 13
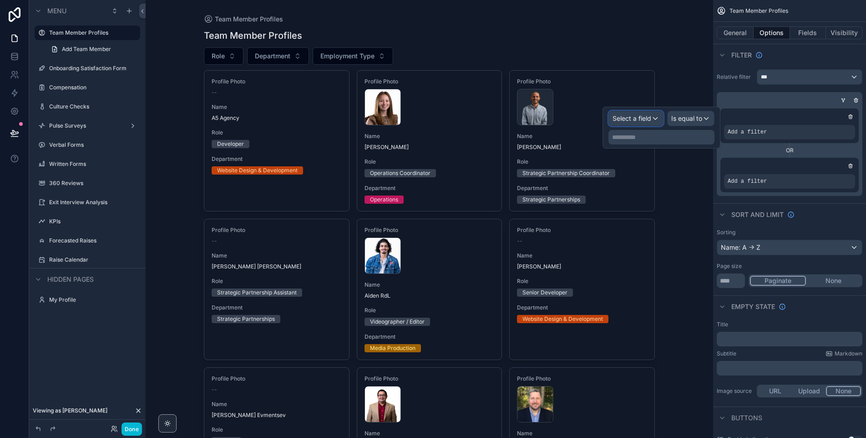
click at [657, 123] on div "Select a field" at bounding box center [636, 118] width 54 height 15
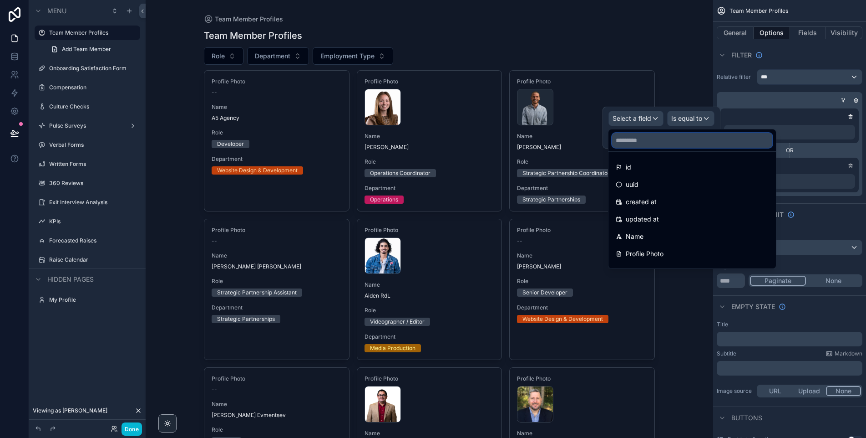
click at [647, 142] on input "text" at bounding box center [692, 140] width 160 height 15
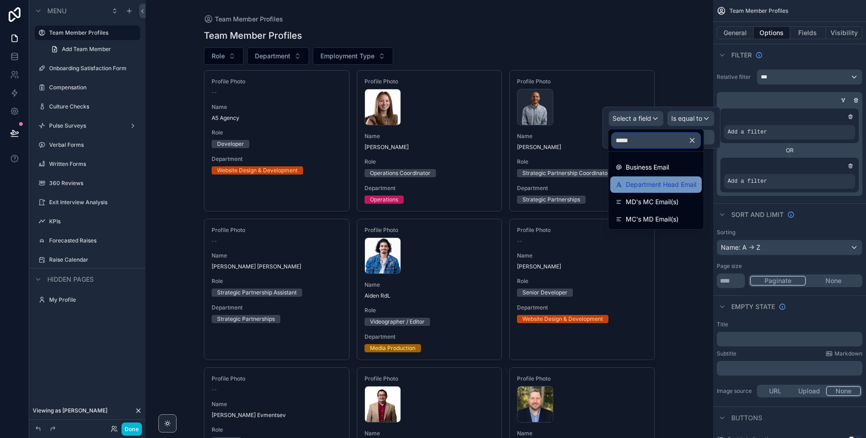
type input "*****"
click at [650, 185] on span "Department Head Email" at bounding box center [661, 184] width 71 height 11
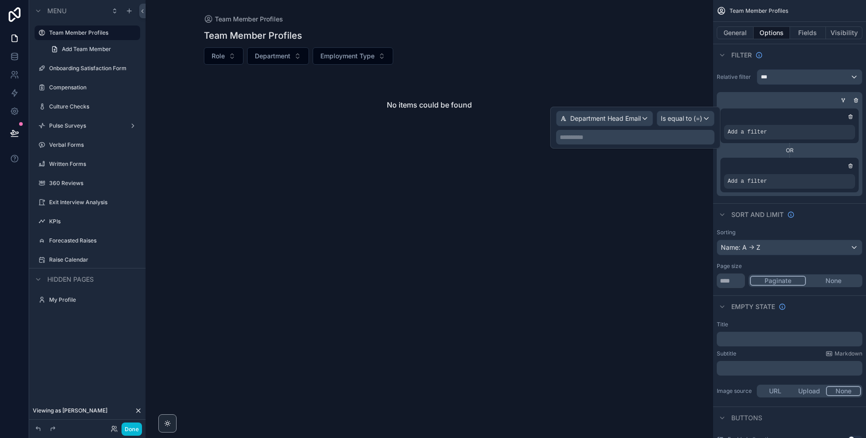
click at [645, 138] on p "**********" at bounding box center [636, 136] width 153 height 9
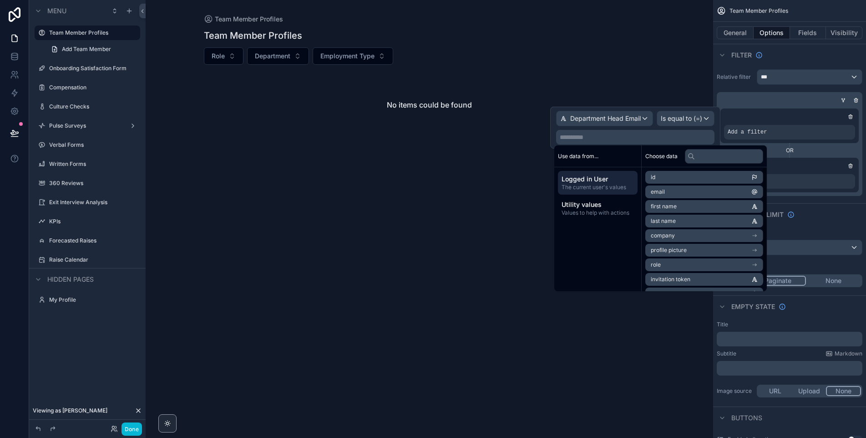
click at [581, 179] on span "Logged in User" at bounding box center [598, 178] width 72 height 9
click at [676, 193] on li "email" at bounding box center [705, 191] width 118 height 13
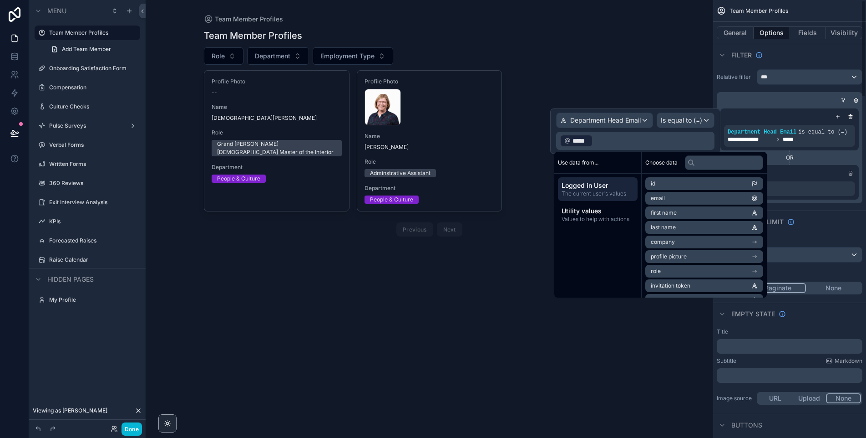
click at [806, 175] on div "scrollable content" at bounding box center [789, 172] width 131 height 9
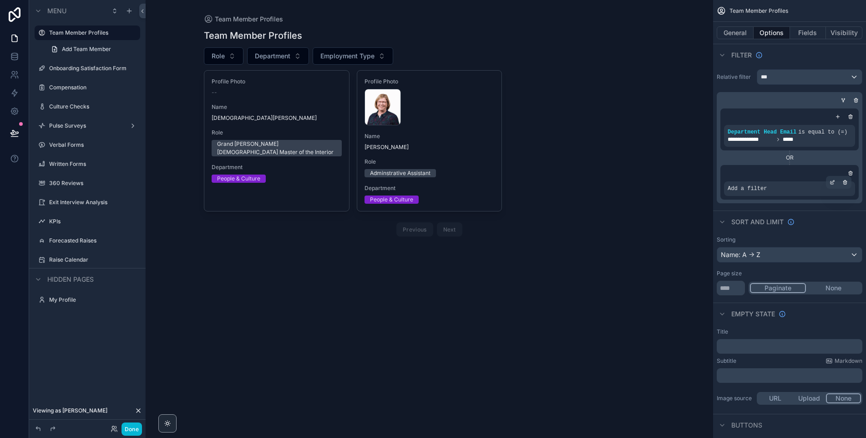
click at [766, 193] on div "Add a filter" at bounding box center [789, 188] width 131 height 15
click at [834, 181] on icon "scrollable content" at bounding box center [834, 181] width 1 height 1
click at [619, 178] on span "Select a field" at bounding box center [632, 175] width 39 height 8
click at [646, 148] on div "scrollable content" at bounding box center [430, 134] width 466 height 269
click at [833, 182] on icon "scrollable content" at bounding box center [833, 181] width 3 height 3
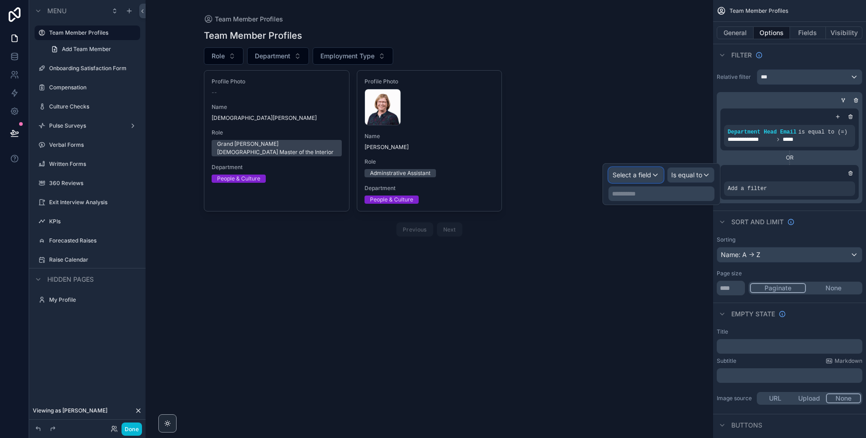
click at [642, 178] on span "Select a field" at bounding box center [632, 175] width 39 height 8
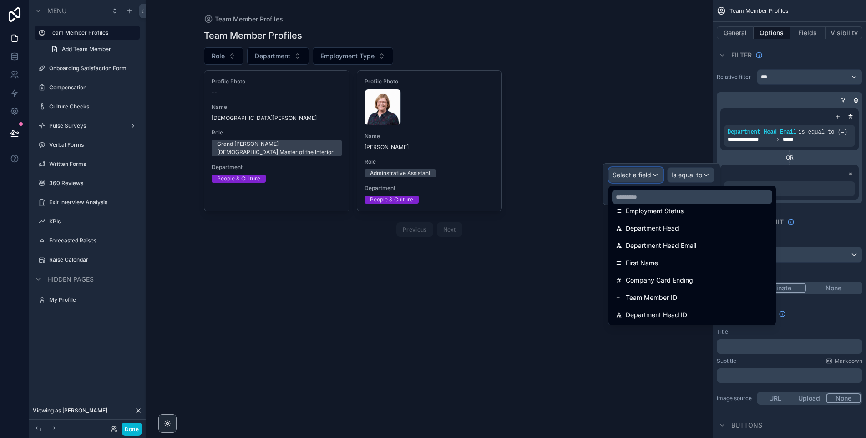
scroll to position [165, 0]
click at [852, 172] on icon "scrollable content" at bounding box center [850, 172] width 5 height 5
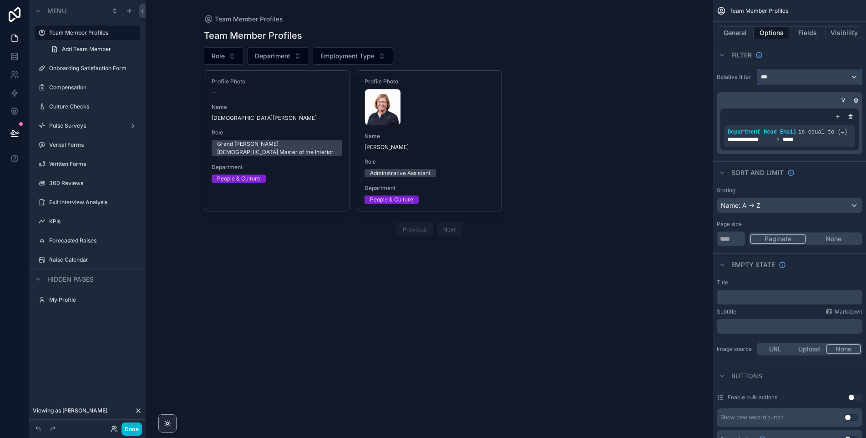
click at [804, 71] on div "***" at bounding box center [810, 77] width 105 height 15
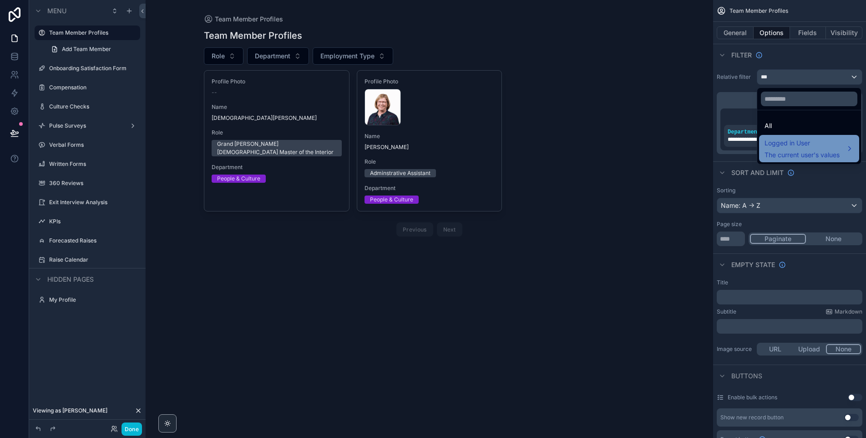
click at [785, 150] on span "The current user's values" at bounding box center [802, 154] width 75 height 9
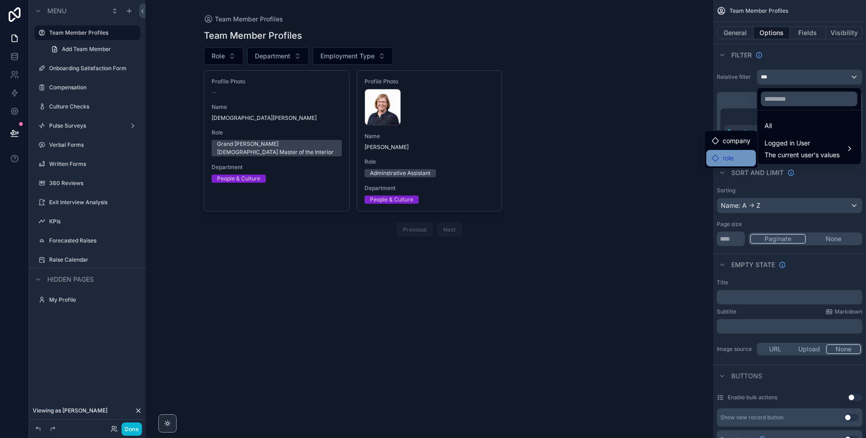
drag, startPoint x: 725, startPoint y: 156, endPoint x: 715, endPoint y: 155, distance: 9.6
click at [725, 156] on span "role" at bounding box center [728, 158] width 11 height 11
click at [729, 162] on span "role" at bounding box center [728, 158] width 11 height 11
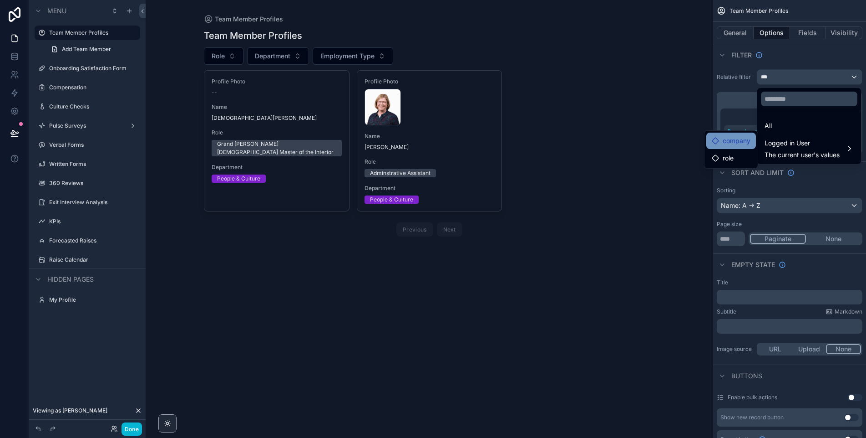
click at [729, 145] on span "company" at bounding box center [737, 140] width 28 height 11
click at [804, 52] on div "scrollable content" at bounding box center [433, 219] width 866 height 438
